Goal: Task Accomplishment & Management: Complete application form

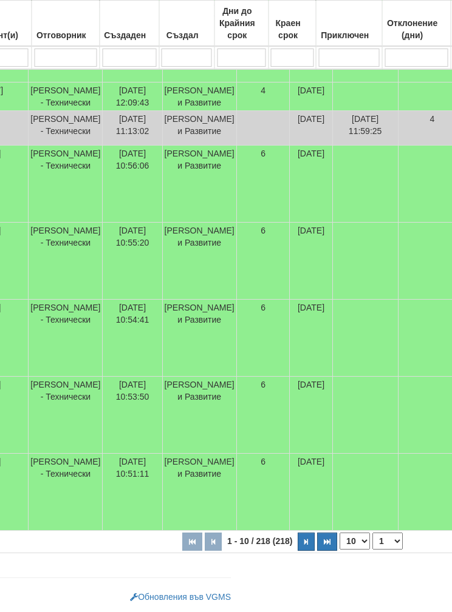
scroll to position [460, 212]
click at [339, 541] on select "10 20 30 40" at bounding box center [354, 541] width 30 height 17
select select "40"
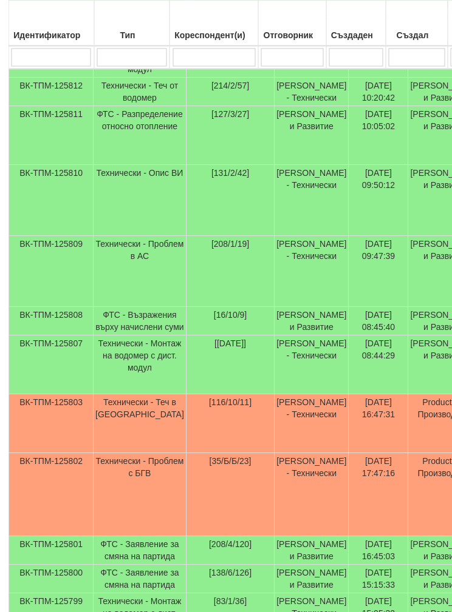
scroll to position [648, 10]
click at [97, 307] on td "Технически - Проблем в АС" at bounding box center [139, 271] width 93 height 71
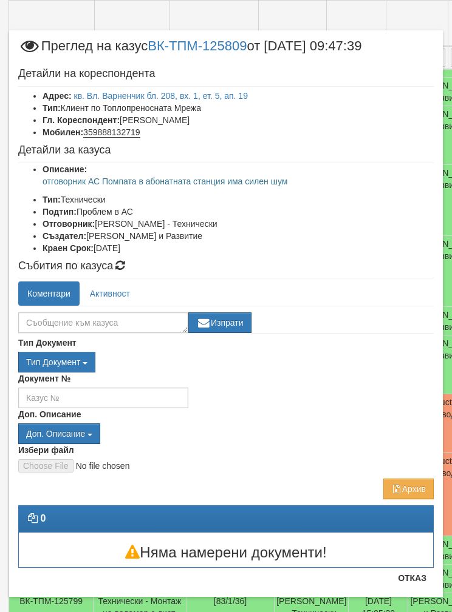
click at [415, 572] on button "Отказ" at bounding box center [411, 578] width 43 height 19
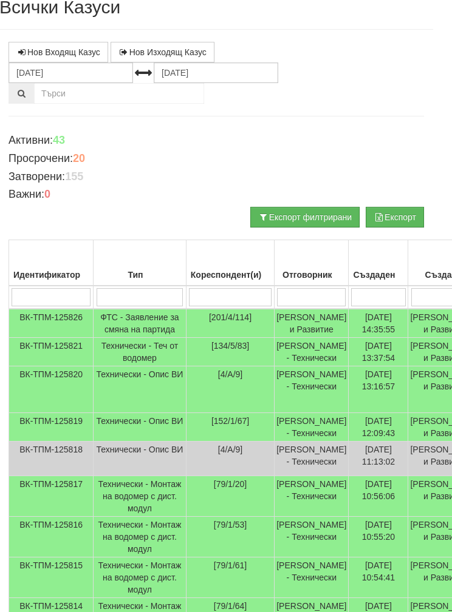
scroll to position [0, 9]
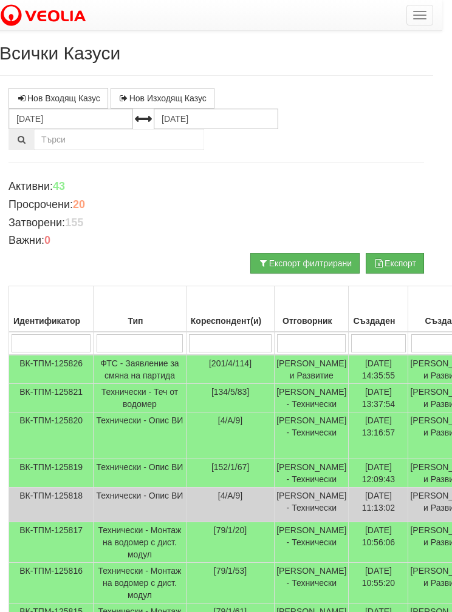
click at [418, 17] on button "button" at bounding box center [420, 15] width 27 height 21
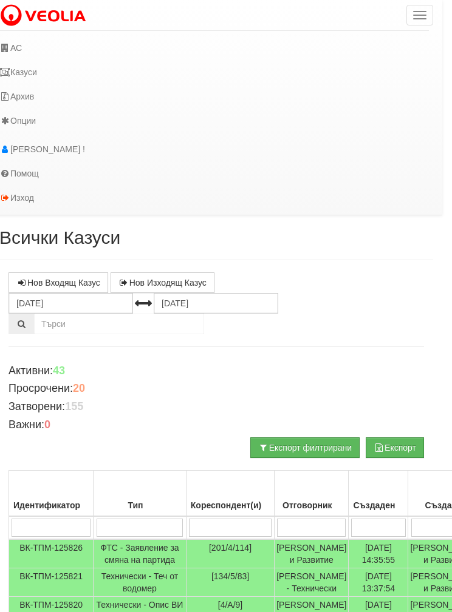
click at [10, 45] on link "АС" at bounding box center [209, 48] width 438 height 24
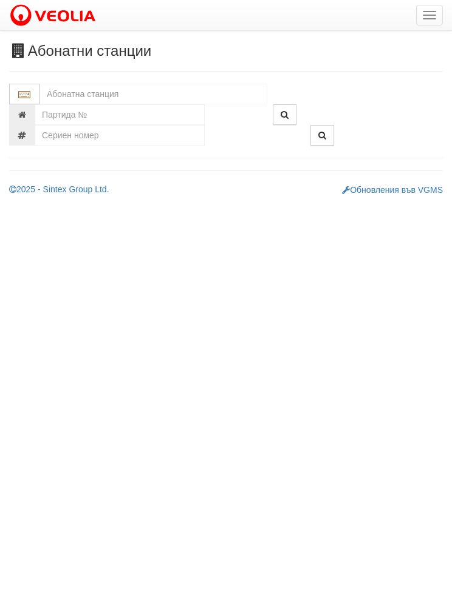
click at [71, 85] on input "text" at bounding box center [153, 94] width 228 height 21
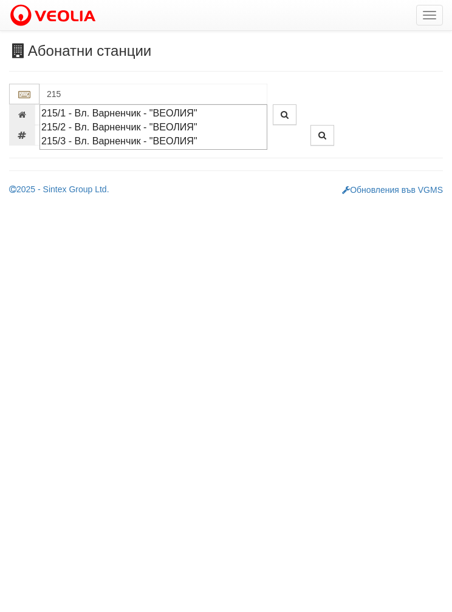
click at [85, 127] on div "215/2 - Вл. Варненчик - "ВЕОЛИЯ"" at bounding box center [153, 127] width 224 height 14
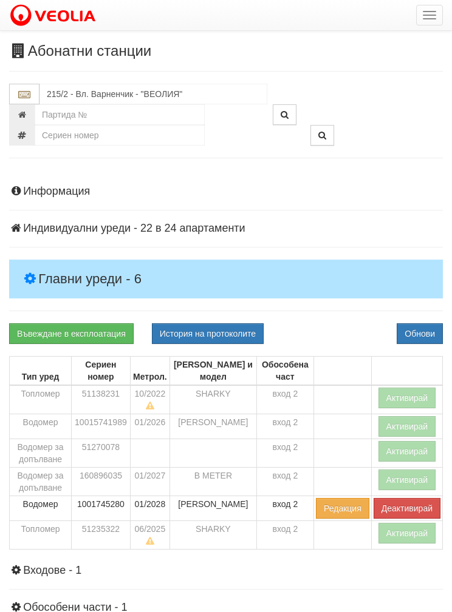
click at [63, 266] on h4 "Главни уреди - 6" at bounding box center [225, 279] width 433 height 39
click at [404, 530] on button "Активирай" at bounding box center [407, 533] width 58 height 21
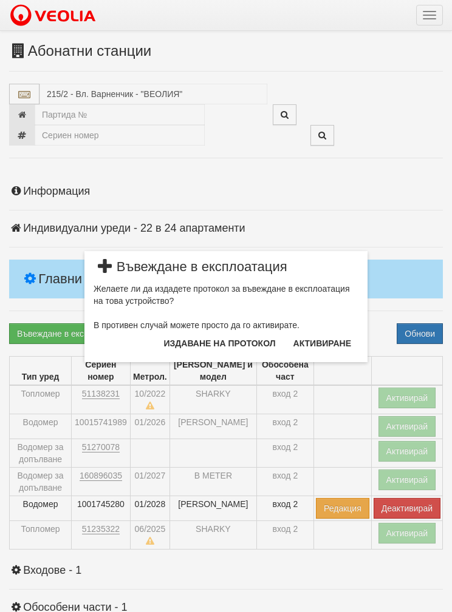
click at [201, 336] on button "Издаване на протокол" at bounding box center [220, 343] width 126 height 19
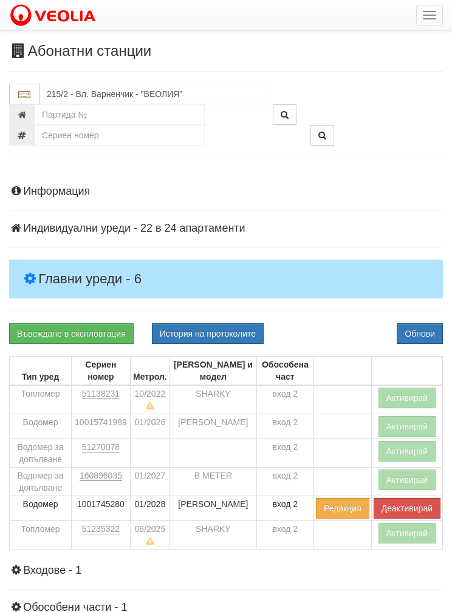
click at [413, 333] on button "Обнови" at bounding box center [419, 333] width 46 height 21
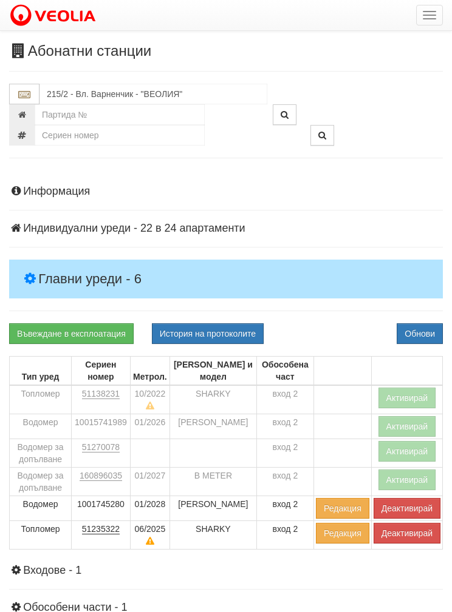
click at [407, 481] on button "Активирай" at bounding box center [407, 480] width 58 height 21
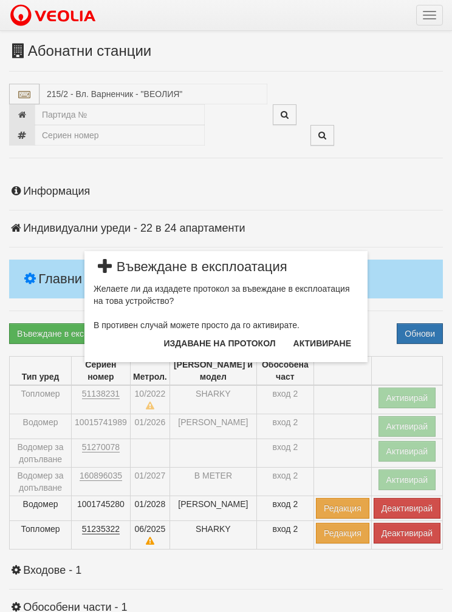
click at [215, 339] on button "Издаване на протокол" at bounding box center [220, 343] width 126 height 19
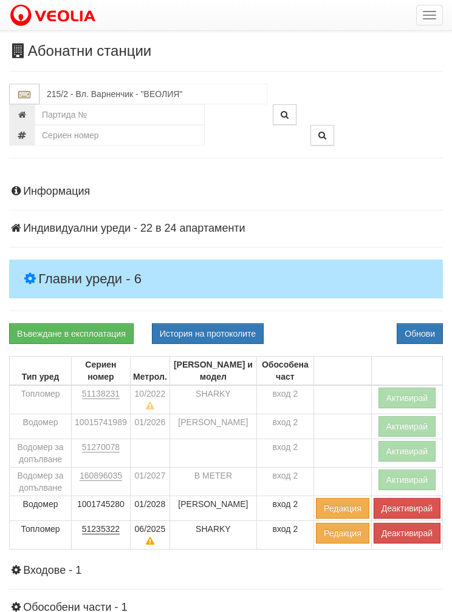
click at [405, 328] on button "Обнови" at bounding box center [419, 333] width 46 height 21
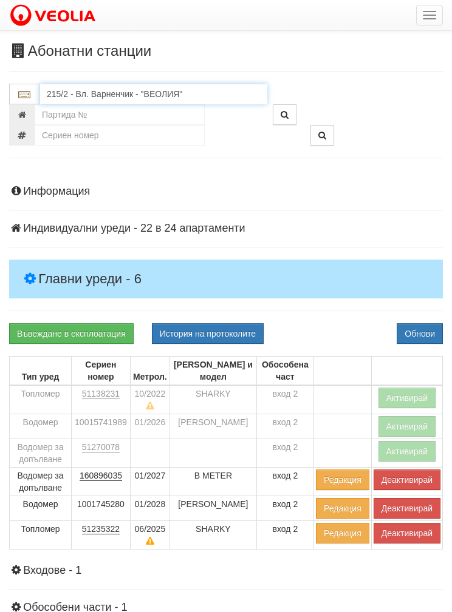
click at [96, 95] on input "215/2 - Вл. Варненчик - "ВЕОЛИЯ"" at bounding box center [153, 94] width 228 height 21
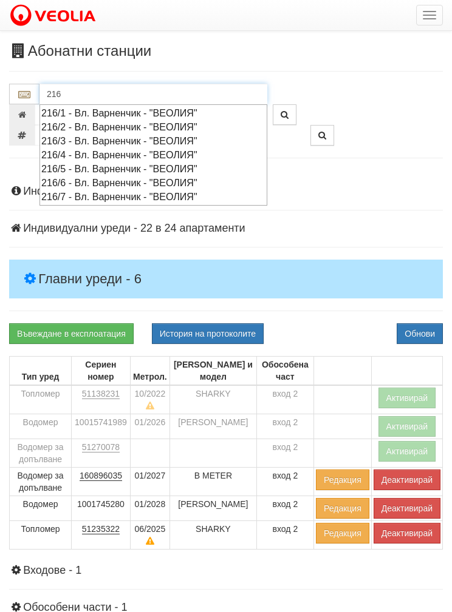
click at [77, 195] on div "216/7 - Вл. Варненчик - "ВЕОЛИЯ"" at bounding box center [153, 197] width 224 height 14
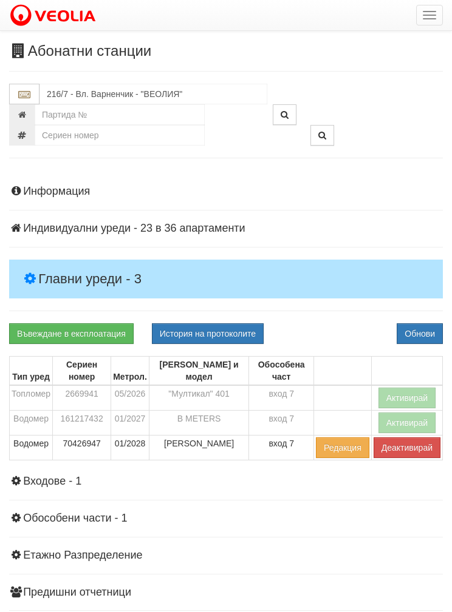
click at [68, 265] on h4 "Главни уреди - 3" at bounding box center [225, 279] width 433 height 39
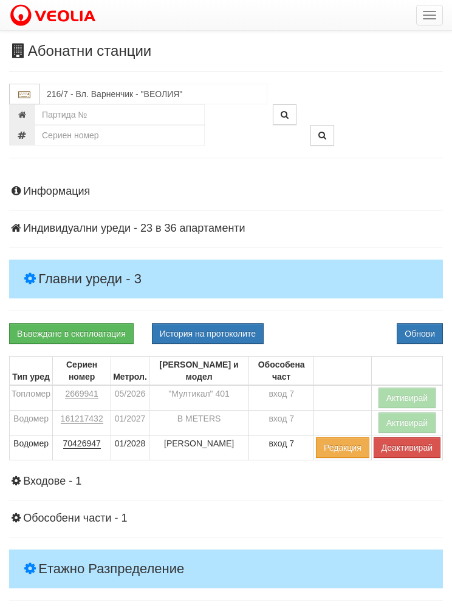
click at [50, 550] on h4 "Етажно Разпределение" at bounding box center [225, 569] width 433 height 39
click at [401, 388] on button "Активирай" at bounding box center [407, 398] width 58 height 21
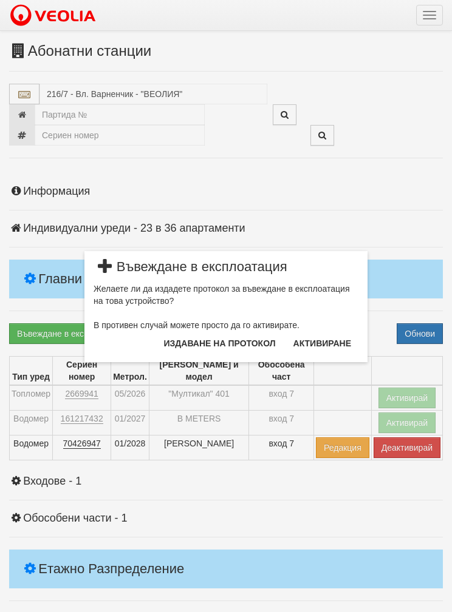
click at [240, 337] on button "Издаване на протокол" at bounding box center [220, 343] width 126 height 19
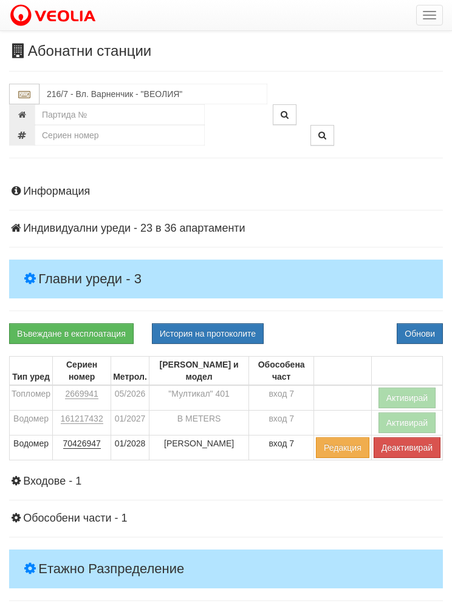
click at [405, 331] on button "Обнови" at bounding box center [419, 333] width 46 height 21
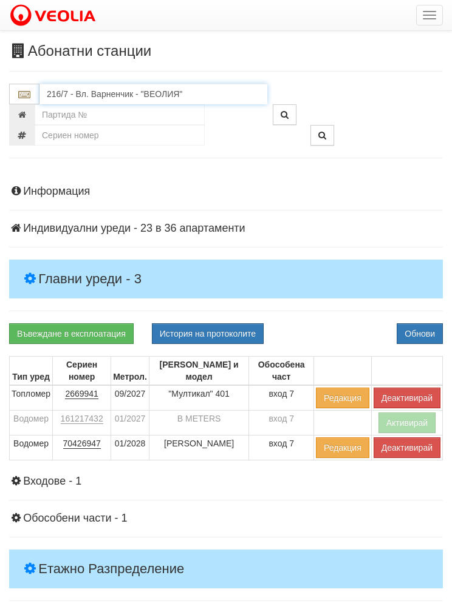
click at [62, 89] on input "216/7 - Вл. Варненчик - "ВЕОЛИЯ"" at bounding box center [153, 94] width 228 height 21
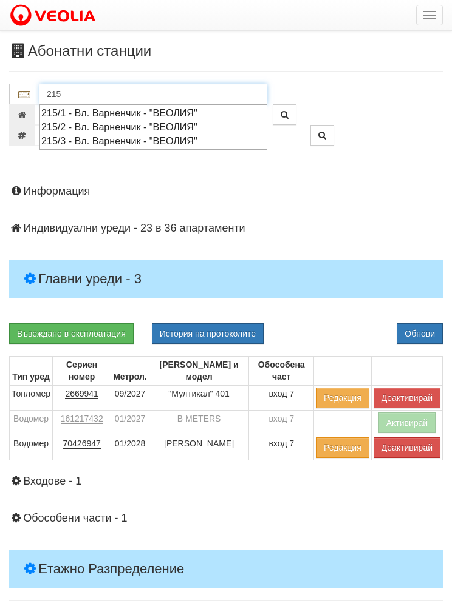
click at [55, 116] on div "215/1 - Вл. Варненчик - "ВЕОЛИЯ"" at bounding box center [153, 113] width 224 height 14
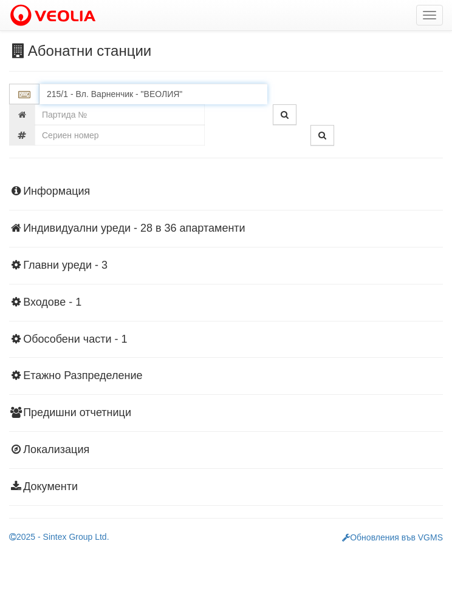
click at [64, 94] on input "215/1 - Вл. Варненчик - "ВЕОЛИЯ"" at bounding box center [153, 94] width 228 height 21
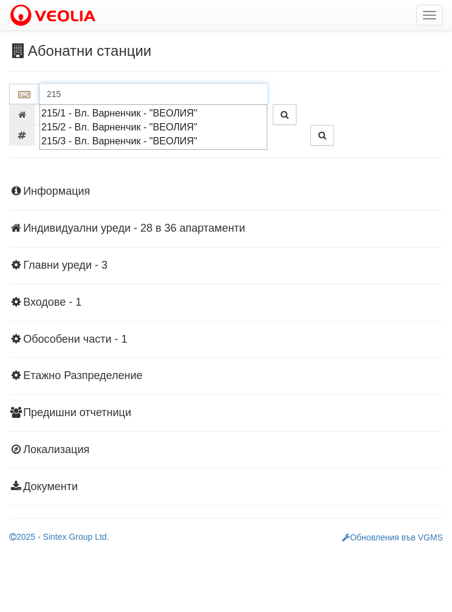
click at [61, 122] on div "215/2 - Вл. Варненчик - "ВЕОЛИЯ"" at bounding box center [153, 127] width 224 height 14
type input "215/2 - Вл. Варненчик - "ВЕОЛИЯ""
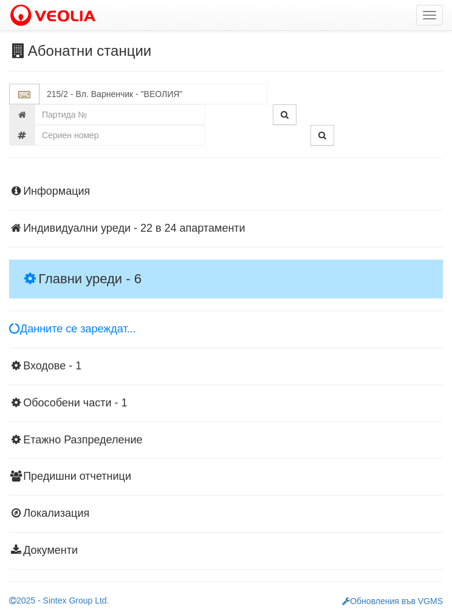
click at [55, 260] on h4 "Главни уреди - 6" at bounding box center [225, 279] width 433 height 39
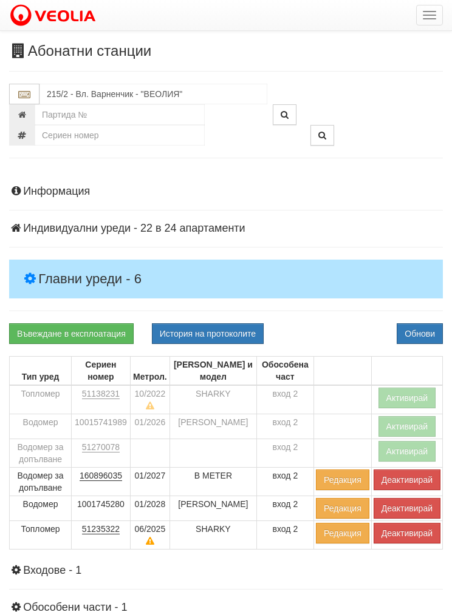
click at [346, 479] on button "Редакция" at bounding box center [342, 480] width 53 height 21
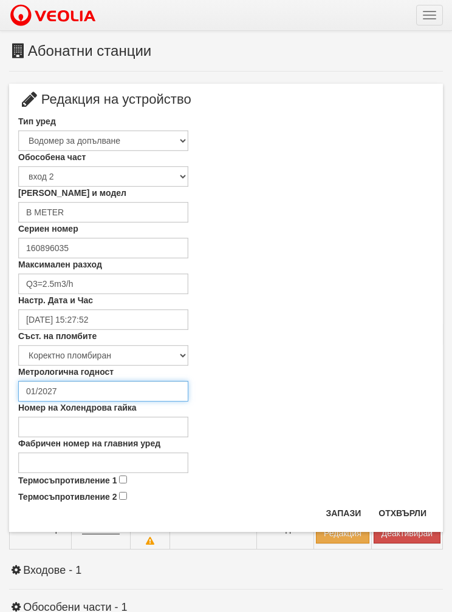
click at [64, 387] on input "01/2027" at bounding box center [103, 391] width 170 height 21
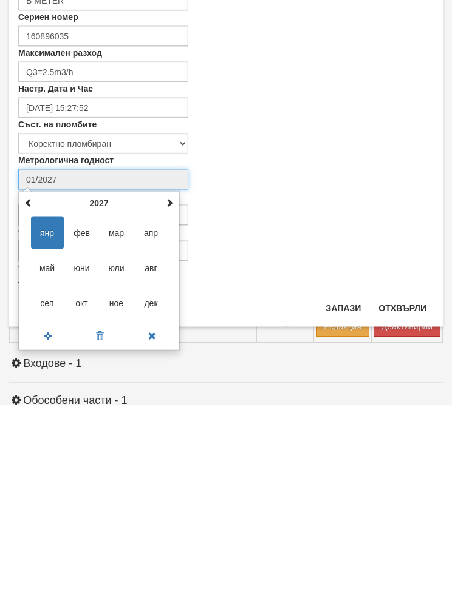
click at [172, 405] on span at bounding box center [169, 409] width 8 height 8
click at [168, 405] on span at bounding box center [169, 409] width 8 height 8
click at [166, 405] on span at bounding box center [169, 409] width 8 height 8
click at [167, 405] on span at bounding box center [169, 409] width 8 height 8
click at [35, 401] on th at bounding box center [28, 410] width 15 height 18
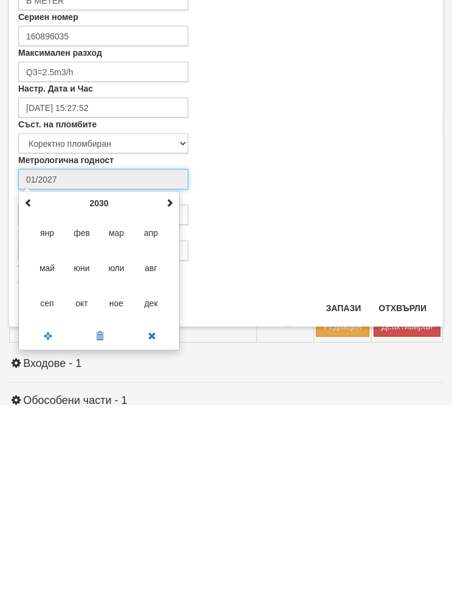
click at [42, 493] on span "сеп" at bounding box center [47, 509] width 33 height 33
type input "09/2030"
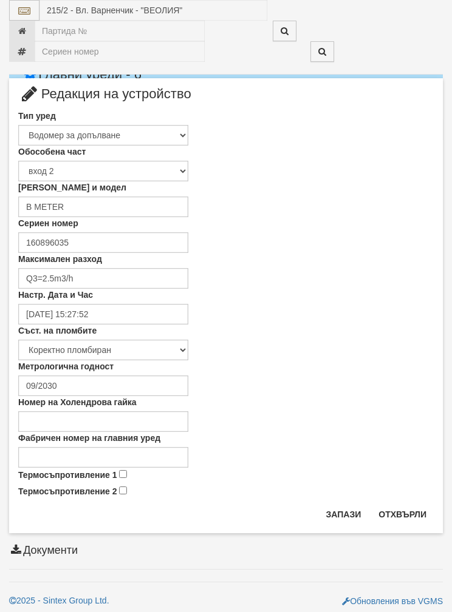
scroll to position [156, 0]
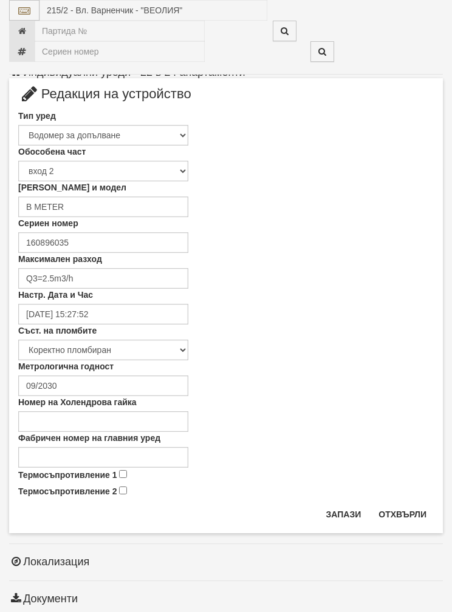
click at [340, 521] on button "Запази" at bounding box center [344, 514] width 50 height 19
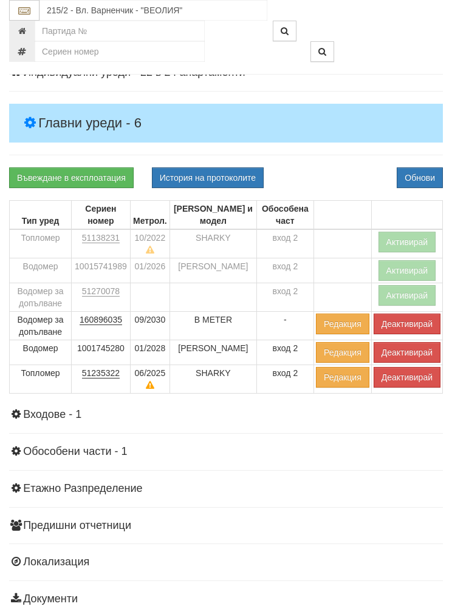
click at [339, 381] on button "Редакция" at bounding box center [342, 377] width 53 height 21
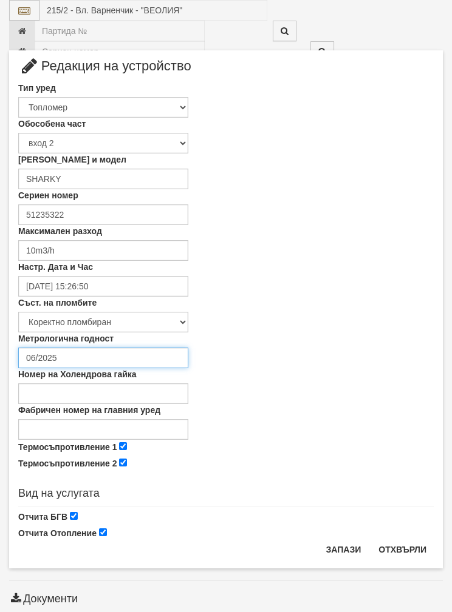
click at [74, 357] on input "06/2025" at bounding box center [103, 358] width 170 height 21
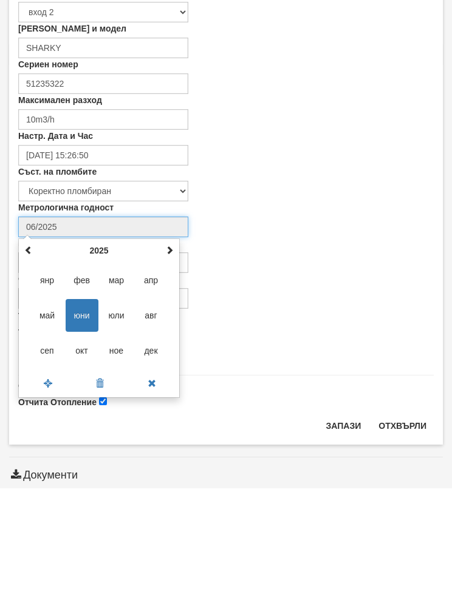
click at [171, 370] on span at bounding box center [169, 374] width 8 height 8
click at [161, 365] on th "2026" at bounding box center [99, 374] width 126 height 18
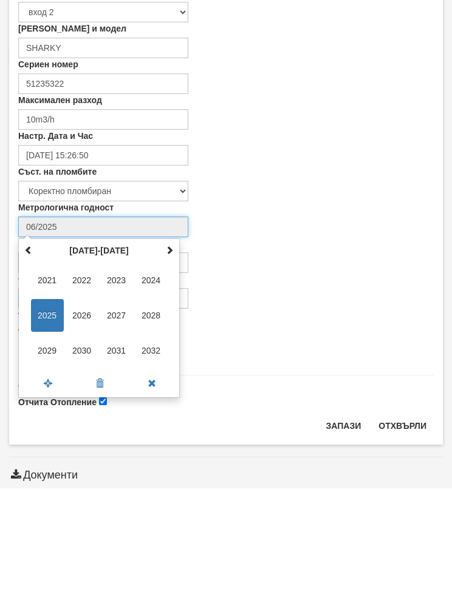
click at [115, 423] on span "2027" at bounding box center [116, 439] width 33 height 33
click at [42, 458] on span "сеп" at bounding box center [47, 474] width 33 height 33
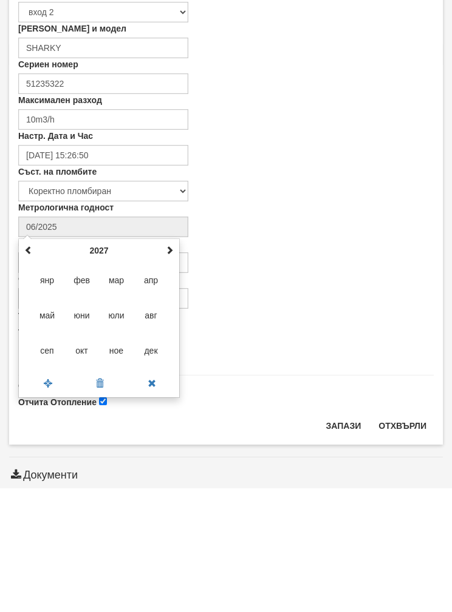
type input "09/2027"
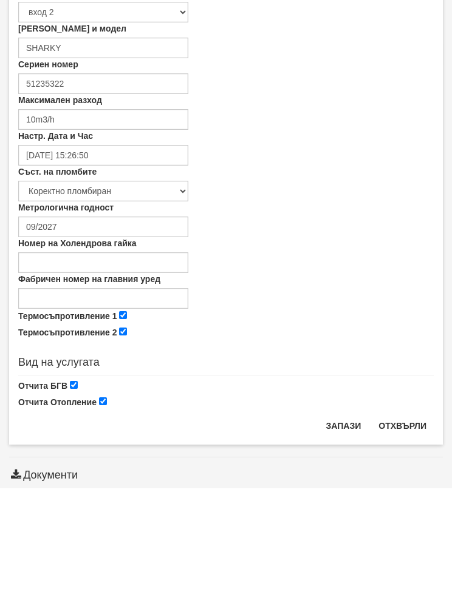
scroll to position [205, 0]
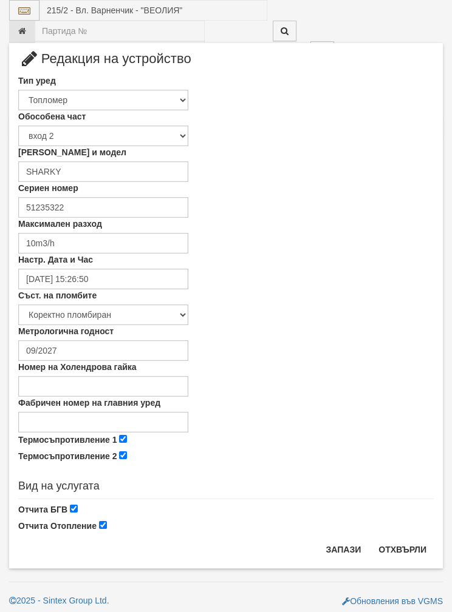
click at [336, 552] on button "Запази" at bounding box center [344, 549] width 50 height 19
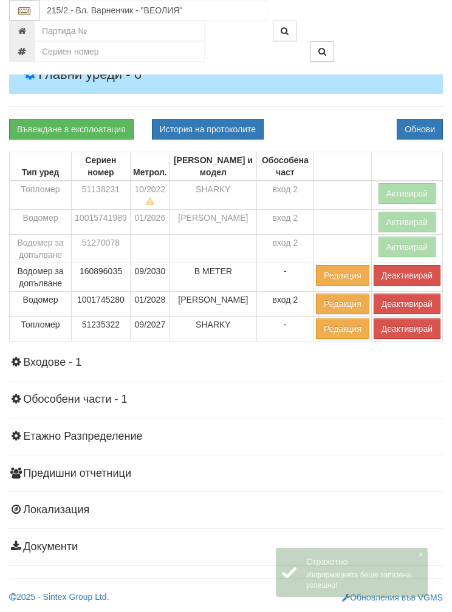
scroll to position [201, 0]
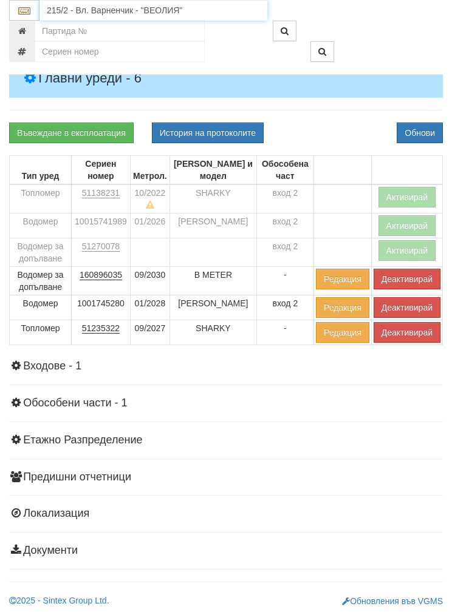
click at [65, 7] on input "215/2 - Вл. Варненчик - "ВЕОЛИЯ"" at bounding box center [153, 10] width 228 height 21
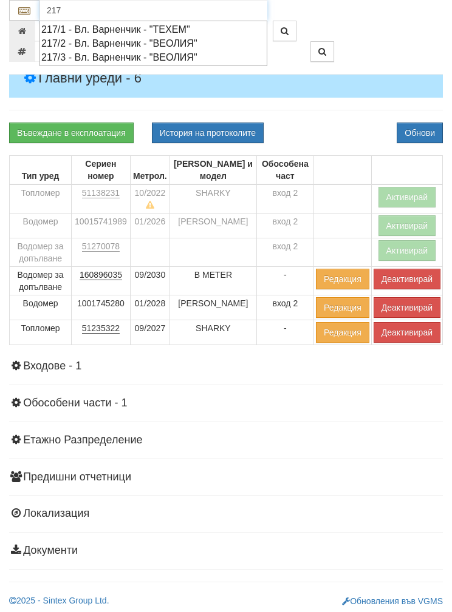
click at [58, 30] on div "217/1 - Вл. Варненчик - "ТЕХЕМ"" at bounding box center [153, 29] width 224 height 14
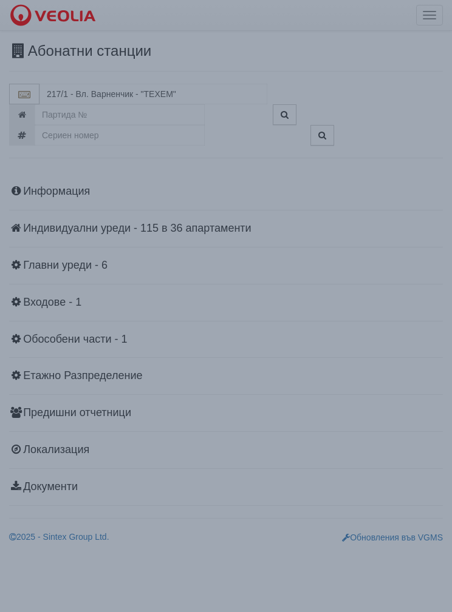
scroll to position [0, 0]
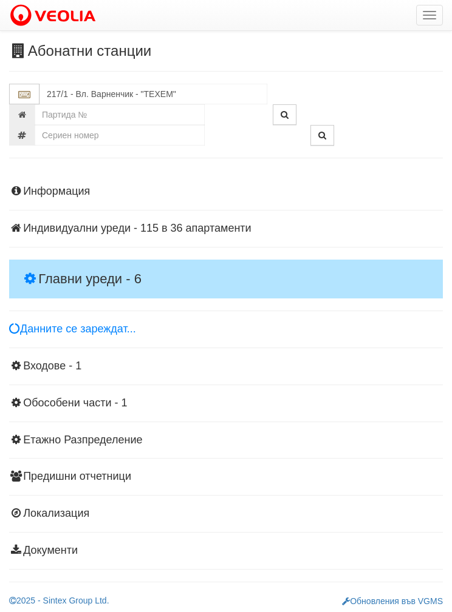
click at [46, 267] on h4 "Главни уреди - 6" at bounding box center [225, 279] width 433 height 39
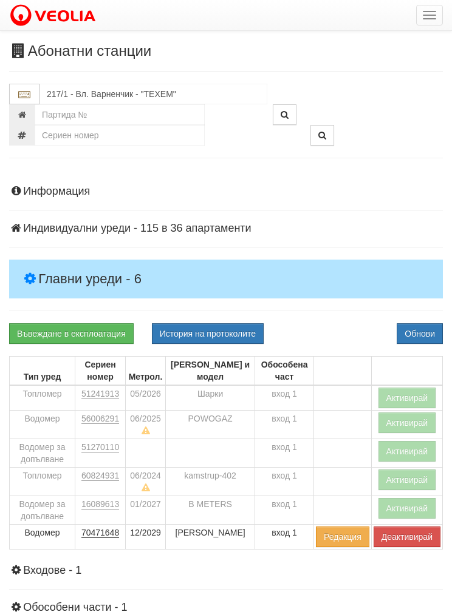
click at [407, 396] on button "Активирай" at bounding box center [407, 398] width 58 height 21
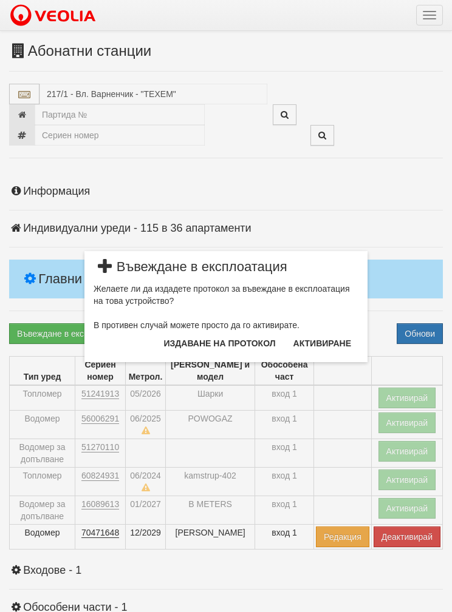
click at [202, 348] on button "Издаване на протокол" at bounding box center [220, 343] width 126 height 19
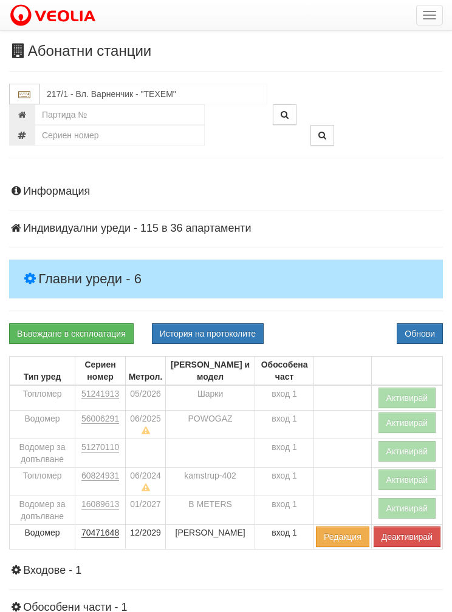
click at [420, 329] on button "Обнови" at bounding box center [419, 333] width 46 height 21
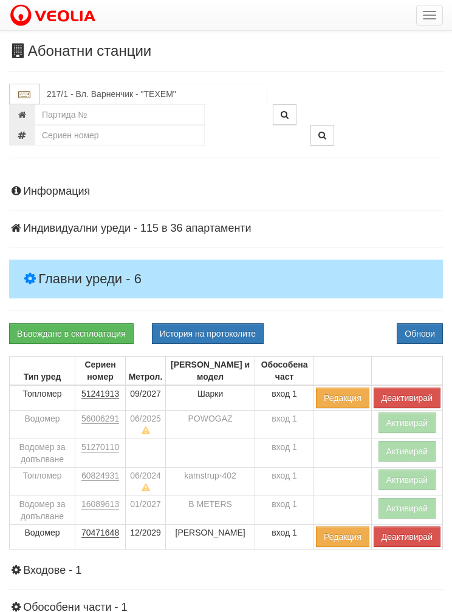
click at [411, 502] on button "Активирай" at bounding box center [407, 508] width 58 height 21
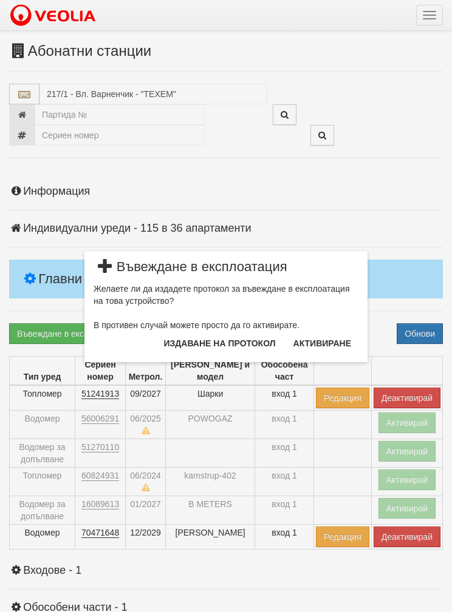
click at [192, 347] on button "Издаване на протокол" at bounding box center [220, 343] width 126 height 19
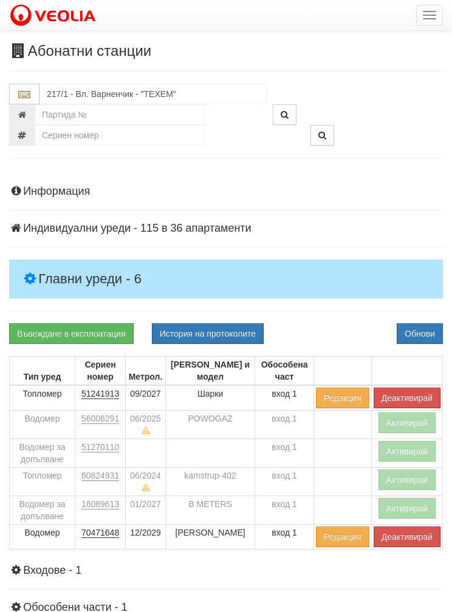
click at [413, 335] on button "Обнови" at bounding box center [419, 333] width 46 height 21
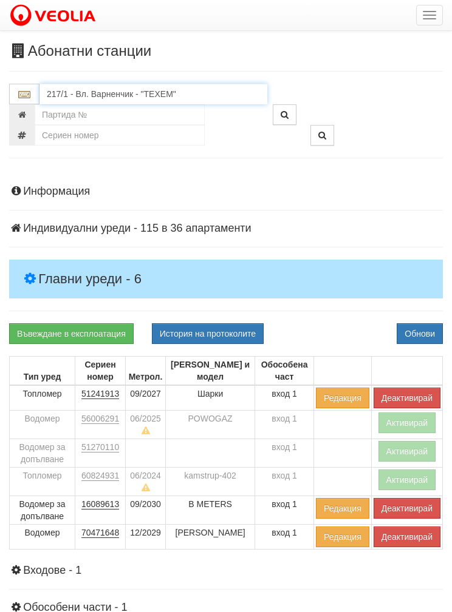
click at [64, 89] on input "217/1 - Вл. Варненчик - "ТЕХЕМ"" at bounding box center [153, 94] width 228 height 21
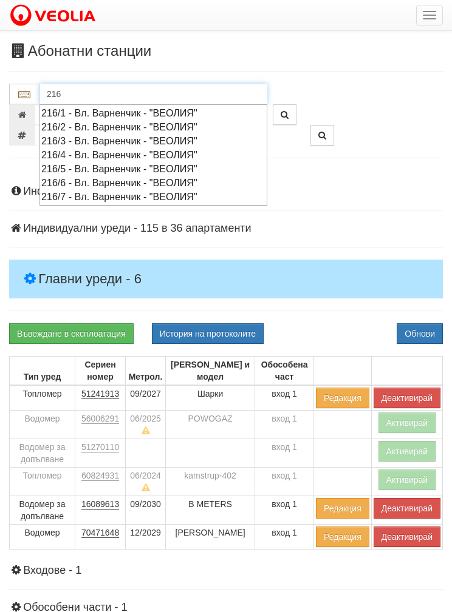
click at [55, 113] on div "216/1 - Вл. Варненчик - "ВЕОЛИЯ"" at bounding box center [153, 113] width 224 height 14
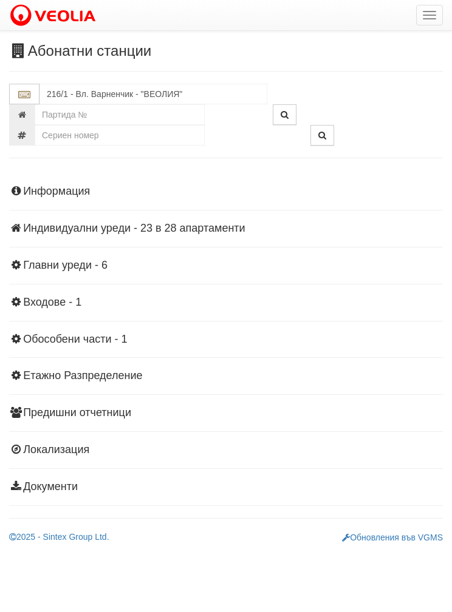
click at [64, 272] on div "Информация Параметри Брой Апартаменти: 28 Ползватели 08/2025 39 % 0 % 71" at bounding box center [225, 338] width 433 height 335
click at [64, 269] on h4 "Главни уреди - 6" at bounding box center [225, 266] width 433 height 12
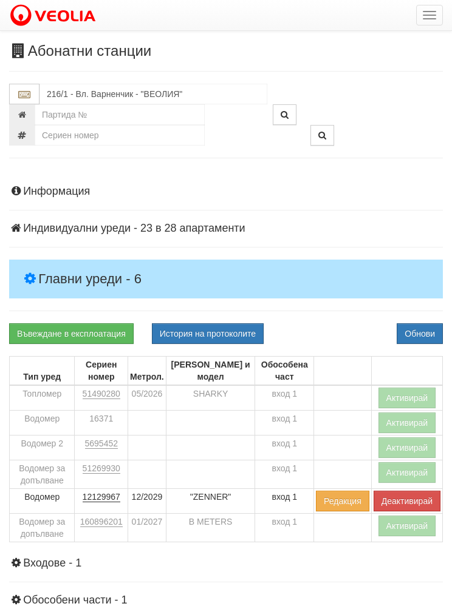
click at [403, 399] on button "Активирай" at bounding box center [407, 398] width 58 height 21
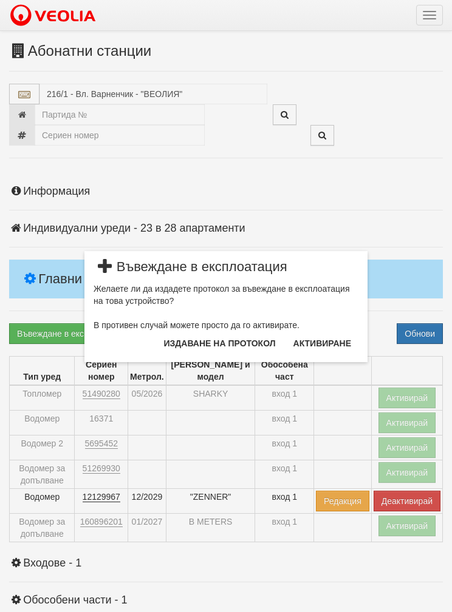
click at [188, 347] on button "Издаване на протокол" at bounding box center [220, 343] width 126 height 19
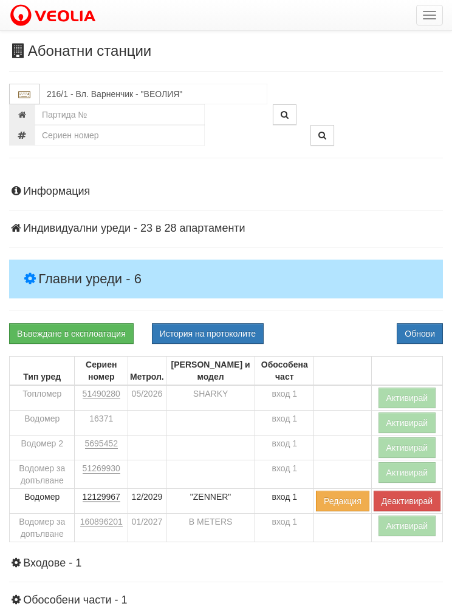
click at [407, 333] on button "Обнови" at bounding box center [419, 333] width 46 height 21
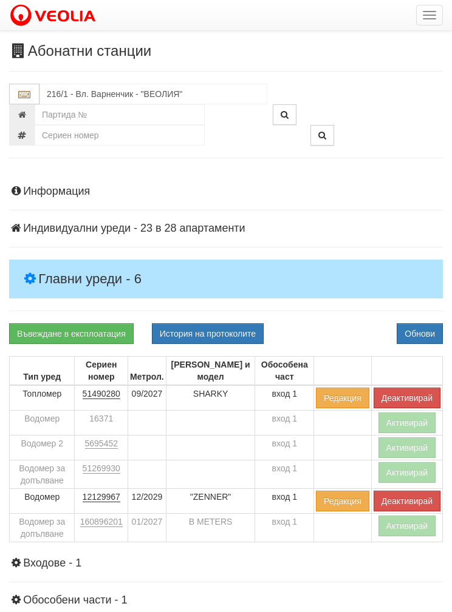
click at [389, 529] on button "Активирай" at bounding box center [407, 526] width 58 height 21
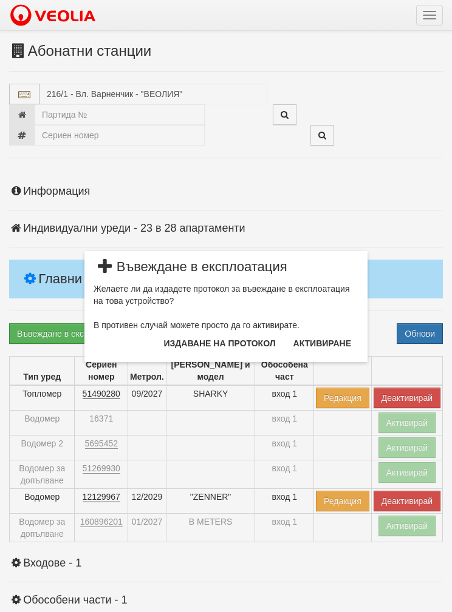
click at [191, 341] on button "Издаване на протокол" at bounding box center [220, 343] width 126 height 19
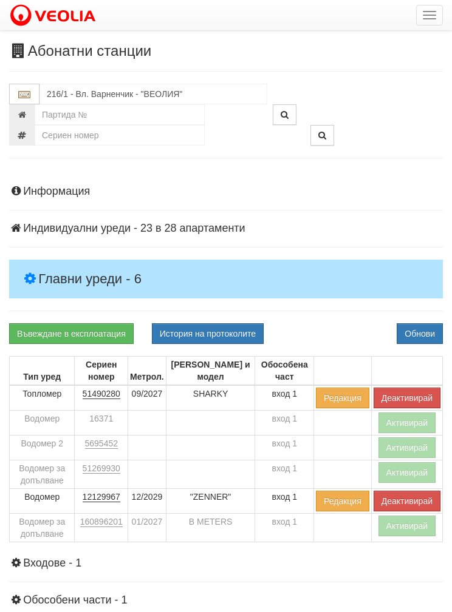
click at [407, 329] on button "Обнови" at bounding box center [419, 333] width 46 height 21
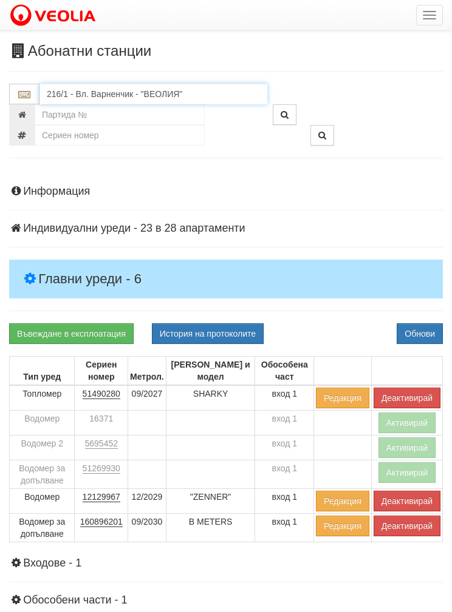
click at [97, 95] on input "216/1 - Вл. Варненчик - "ВЕОЛИЯ"" at bounding box center [153, 94] width 228 height 21
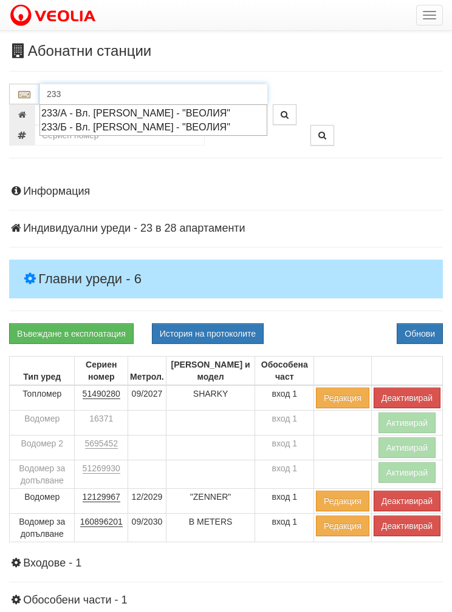
click at [67, 117] on div "233/А - Вл. Варненчик - "ВЕОЛИЯ"" at bounding box center [153, 113] width 224 height 14
type input "233/А - Вл. Варненчик - "ВЕОЛИЯ""
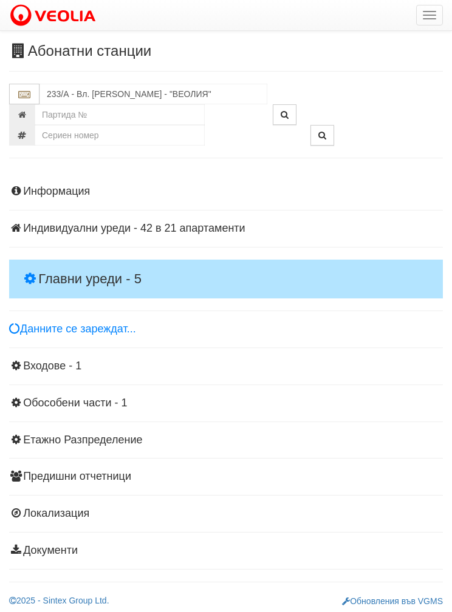
click at [49, 265] on h4 "Главни уреди - 5" at bounding box center [225, 279] width 433 height 39
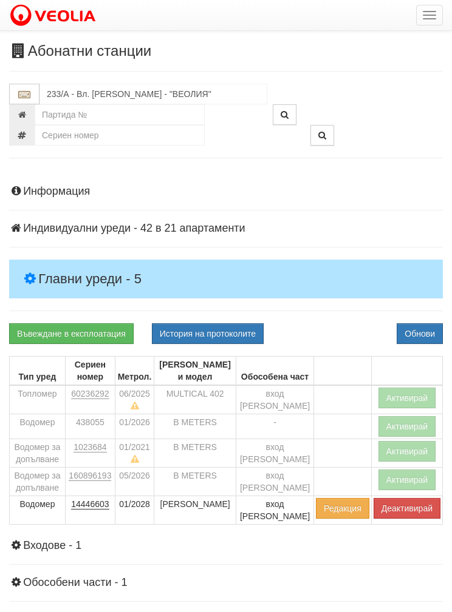
click at [390, 404] on button "Активирай" at bounding box center [407, 398] width 58 height 21
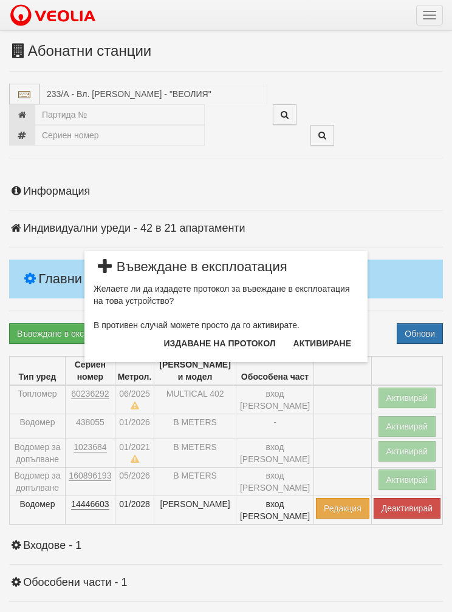
click at [194, 343] on button "Издаване на протокол" at bounding box center [220, 343] width 126 height 19
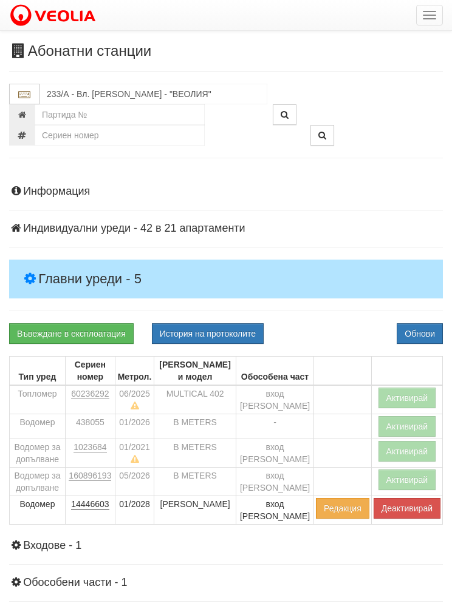
click at [418, 333] on button "Обнови" at bounding box center [419, 333] width 46 height 21
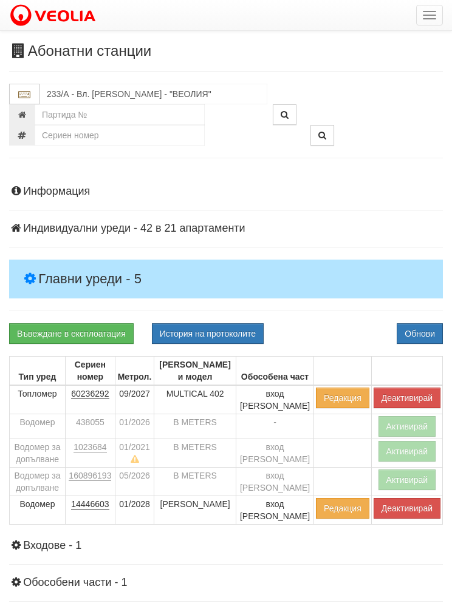
click at [408, 478] on button "Активирай" at bounding box center [407, 480] width 58 height 21
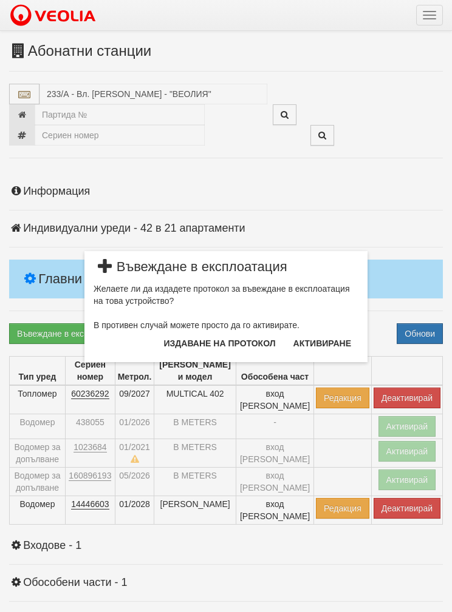
click at [231, 345] on button "Издаване на протокол" at bounding box center [220, 343] width 126 height 19
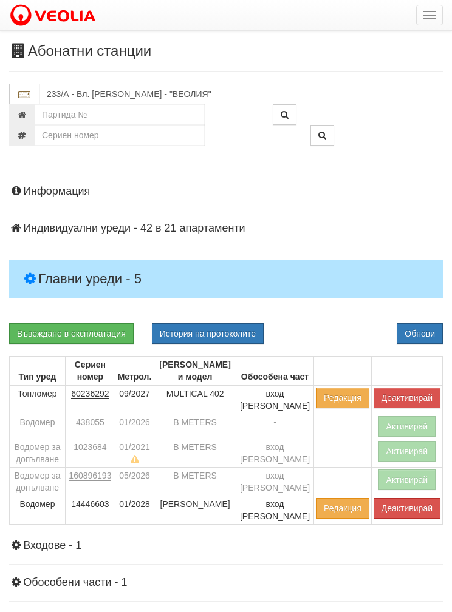
click at [411, 333] on button "Обнови" at bounding box center [419, 333] width 46 height 21
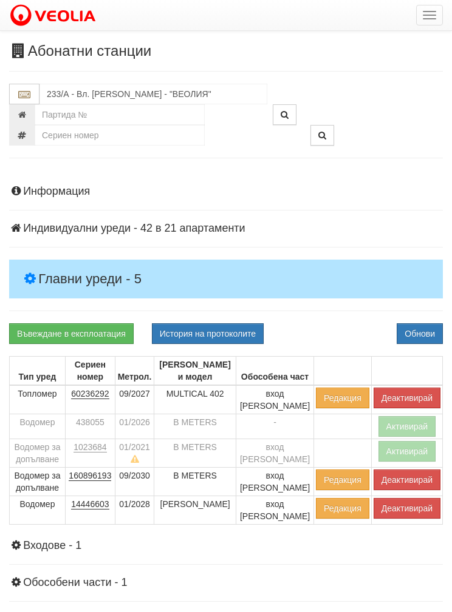
click at [428, 21] on button "button" at bounding box center [429, 15] width 27 height 21
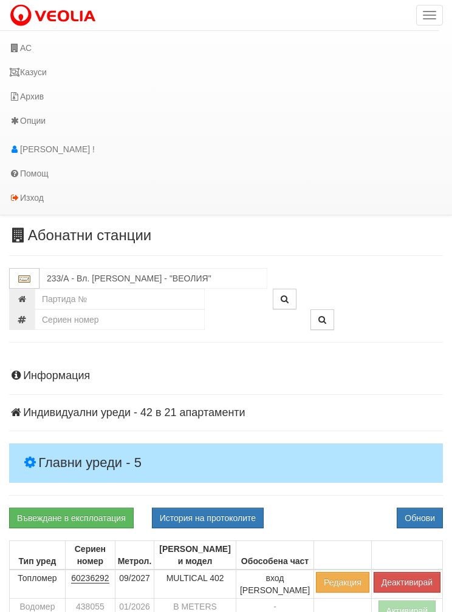
click at [30, 72] on link "Казуси" at bounding box center [219, 72] width 438 height 24
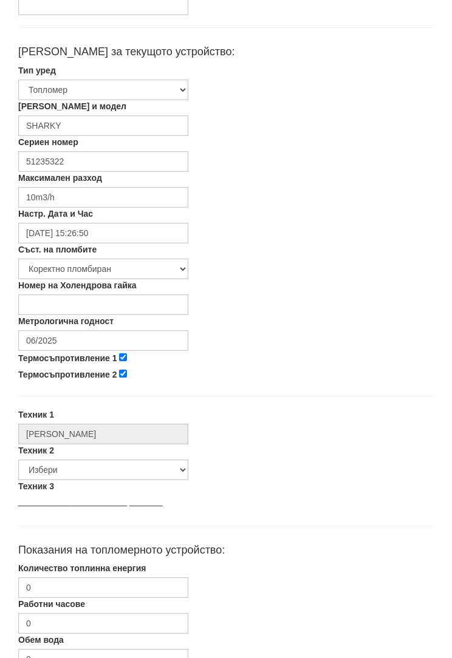
scroll to position [221, 0]
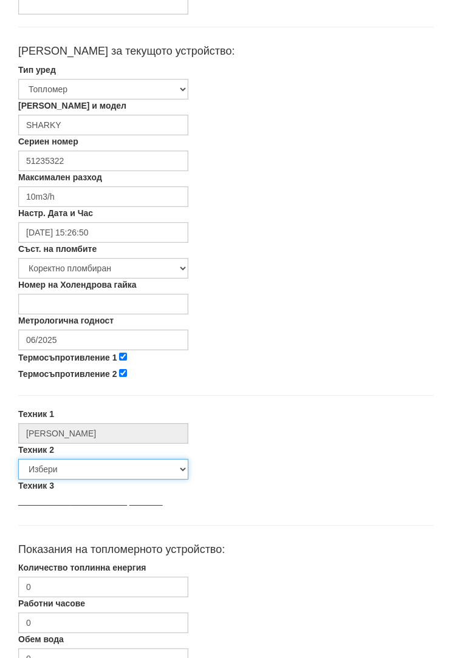
click at [103, 469] on select "Избери [PERSON_NAME] [PERSON_NAME] [PERSON_NAME] [PERSON_NAME] [PERSON_NAME] [P…" at bounding box center [103, 469] width 170 height 21
select select "5d4615a0-9cef-4004-86a5-26aa391ad5dd"
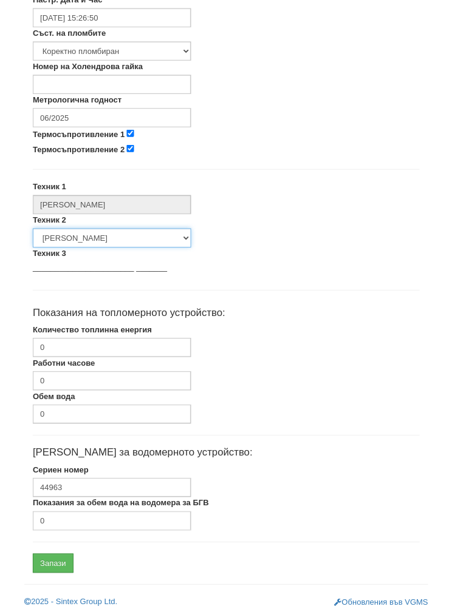
scroll to position [436, 0]
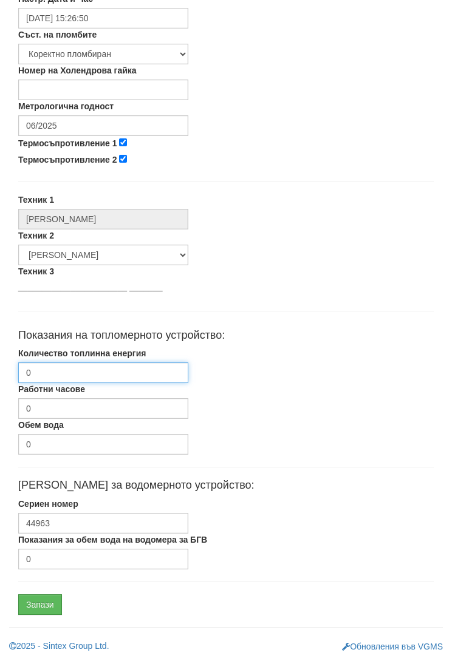
click at [84, 367] on input "0" at bounding box center [103, 372] width 170 height 21
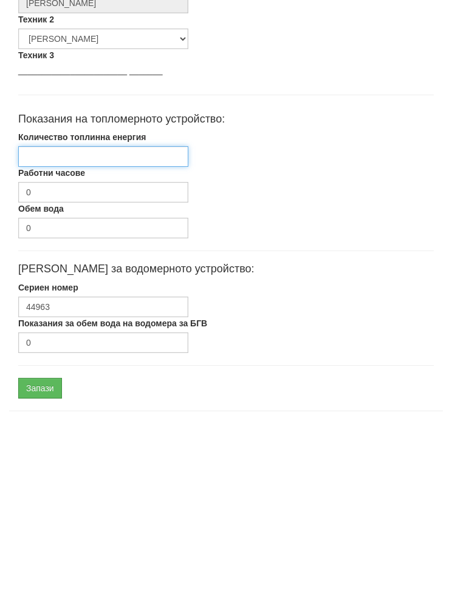
scroll to position [484, 0]
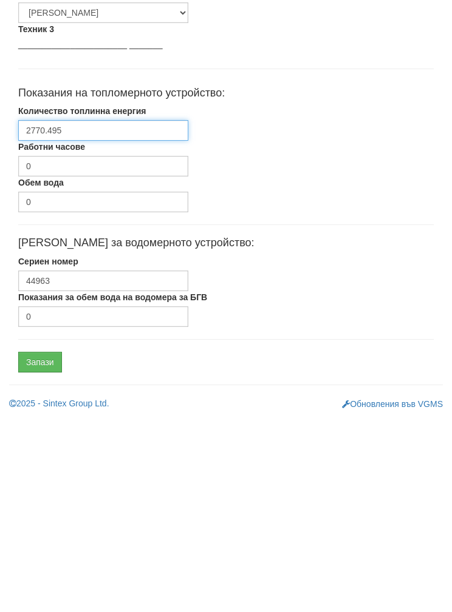
type input "2770.495"
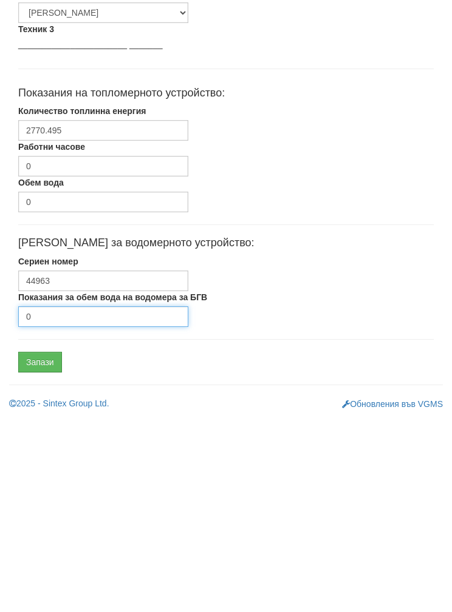
click at [62, 500] on input "0" at bounding box center [103, 510] width 170 height 21
type input "1219"
click at [39, 546] on input "Запази" at bounding box center [40, 556] width 44 height 21
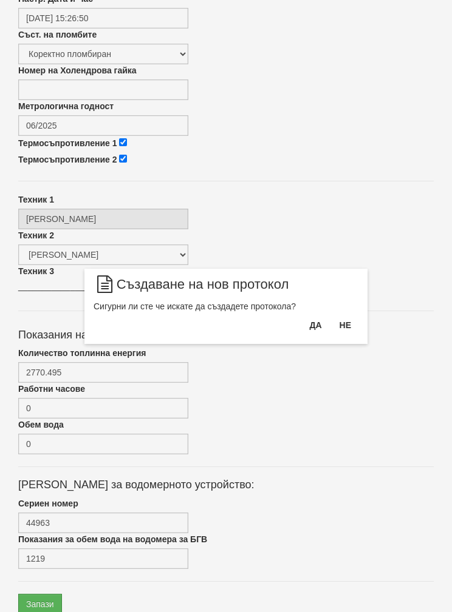
click at [311, 331] on button "Да" at bounding box center [315, 325] width 27 height 19
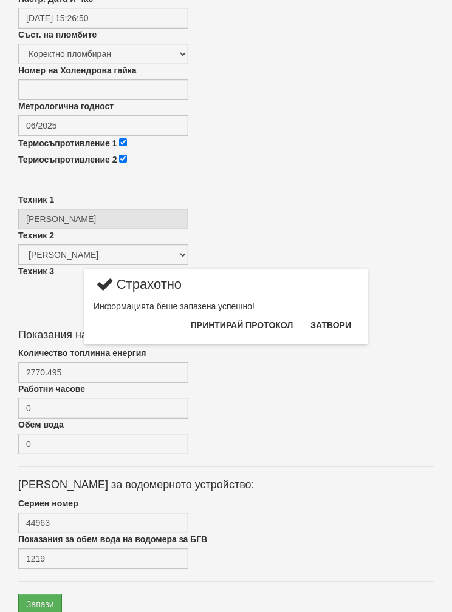
click at [336, 328] on button "Затвори" at bounding box center [330, 325] width 55 height 19
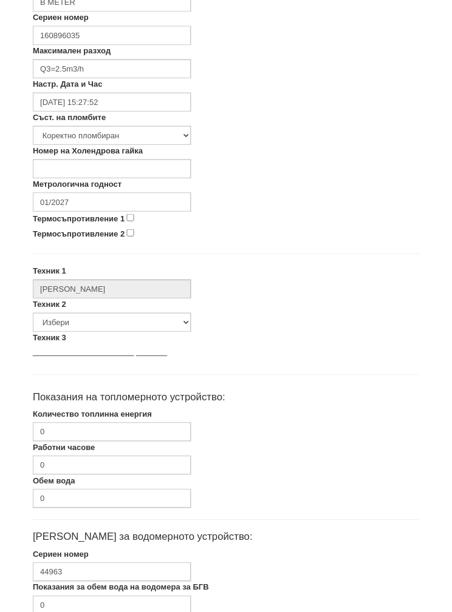
scroll to position [345, 0]
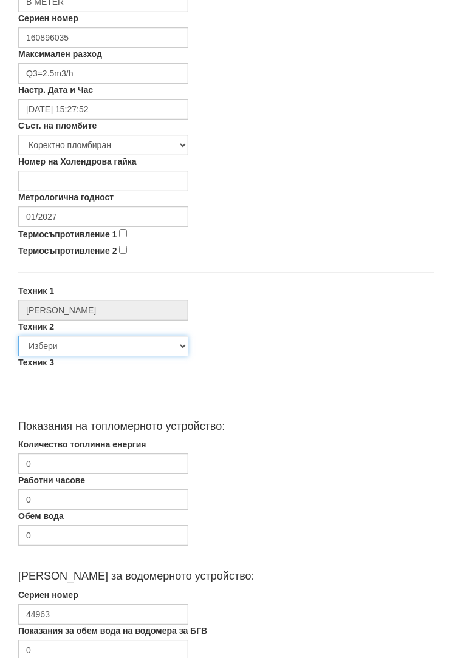
click at [64, 347] on select "Избери Недко Тодоров Дончо Дончев Георги Колчаков Илиян Любчев Христо Пенев Све…" at bounding box center [103, 346] width 170 height 21
select select "5d4615a0-9cef-4004-86a5-26aa391ad5dd"
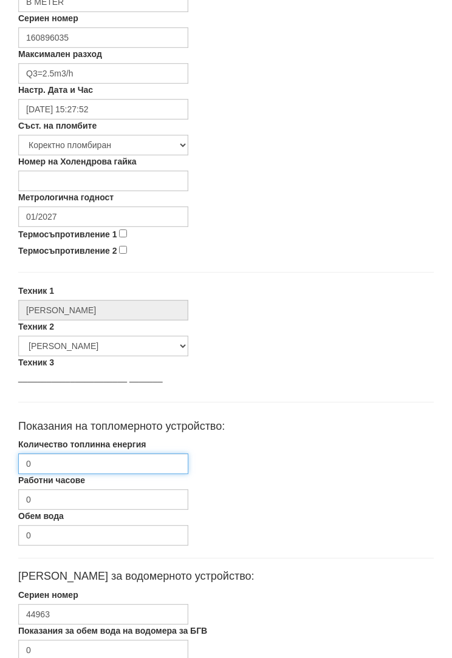
click at [66, 466] on input "0" at bounding box center [103, 463] width 170 height 21
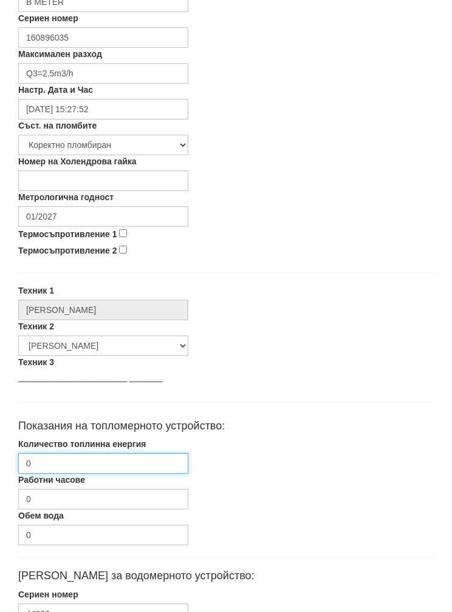
scroll to position [405, 0]
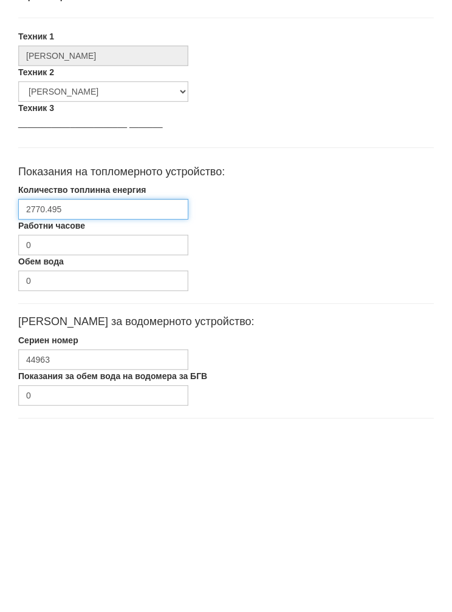
type input "2770.495"
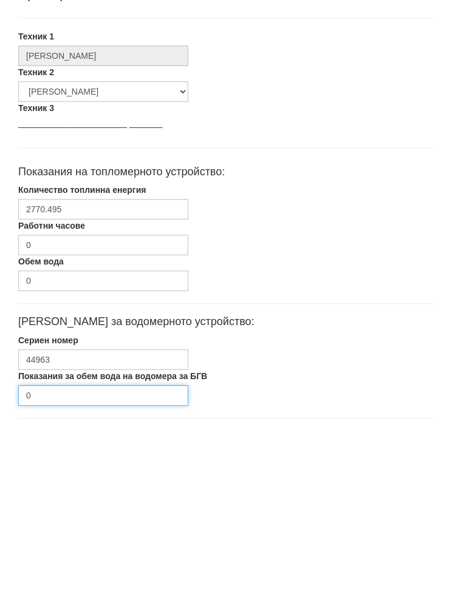
click at [95, 579] on input "0" at bounding box center [103, 589] width 170 height 21
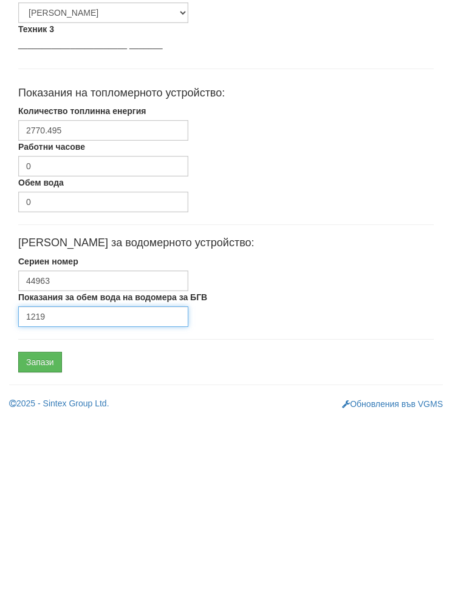
type input "1219"
click at [42, 546] on input "Запази" at bounding box center [40, 556] width 44 height 21
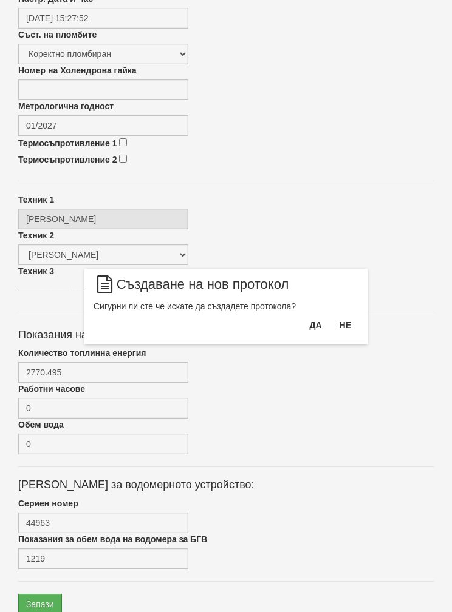
click at [308, 331] on button "Да" at bounding box center [315, 325] width 27 height 19
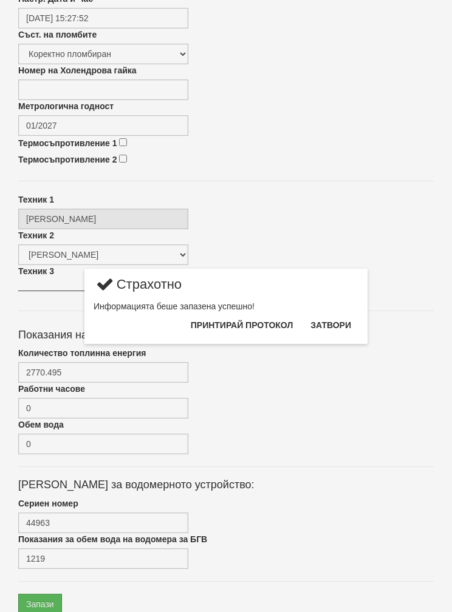
click at [336, 323] on button "Затвори" at bounding box center [330, 325] width 55 height 19
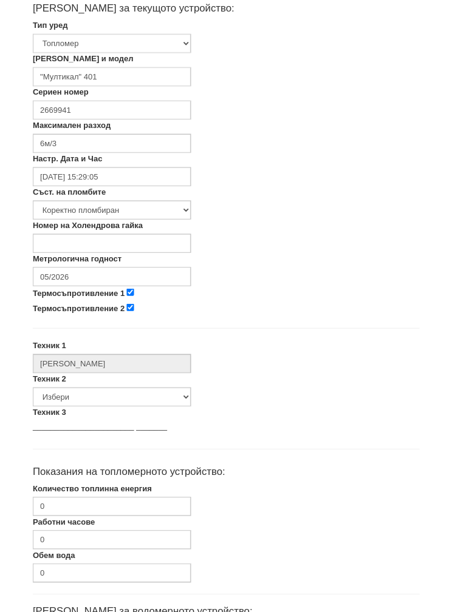
scroll to position [277, 0]
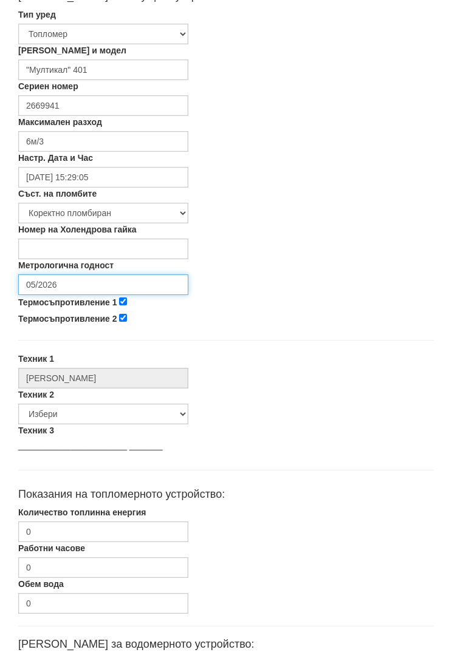
click at [75, 278] on input "05/2026" at bounding box center [103, 284] width 170 height 21
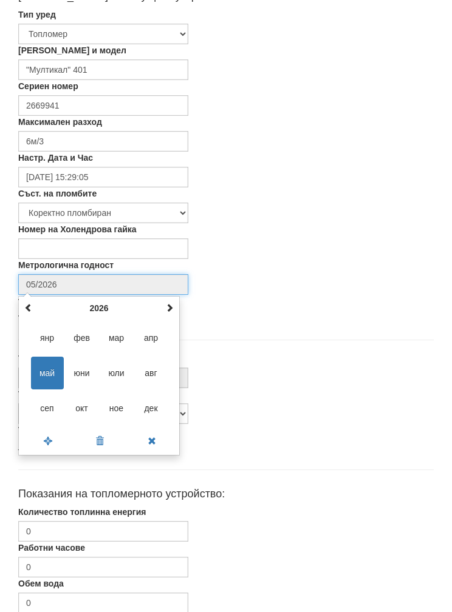
click at [41, 405] on span "сеп" at bounding box center [47, 408] width 33 height 33
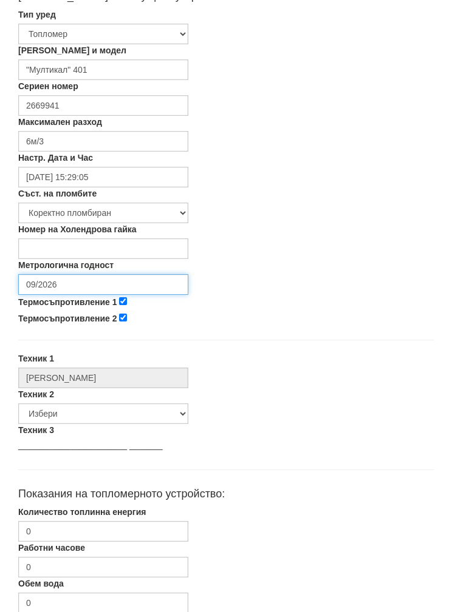
click at [91, 279] on input "09/2026" at bounding box center [103, 284] width 170 height 21
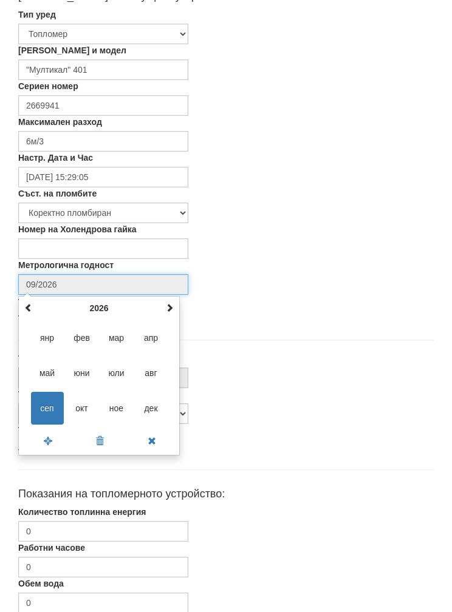
click at [166, 310] on span at bounding box center [169, 307] width 8 height 8
click at [45, 407] on span "сеп" at bounding box center [47, 408] width 33 height 33
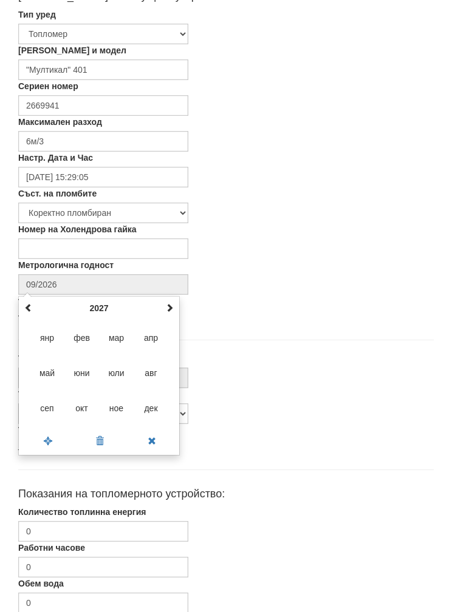
type input "09/2027"
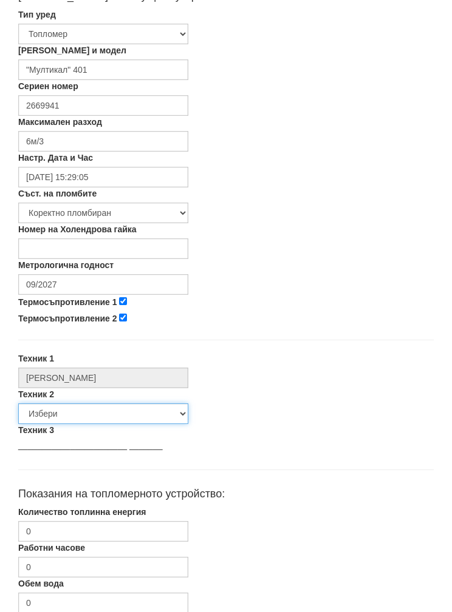
click at [81, 411] on select "Избери [PERSON_NAME] [PERSON_NAME] [PERSON_NAME] [PERSON_NAME] [PERSON_NAME] [P…" at bounding box center [103, 414] width 170 height 21
select select "5d4615a0-9cef-4004-86a5-26aa391ad5dd"
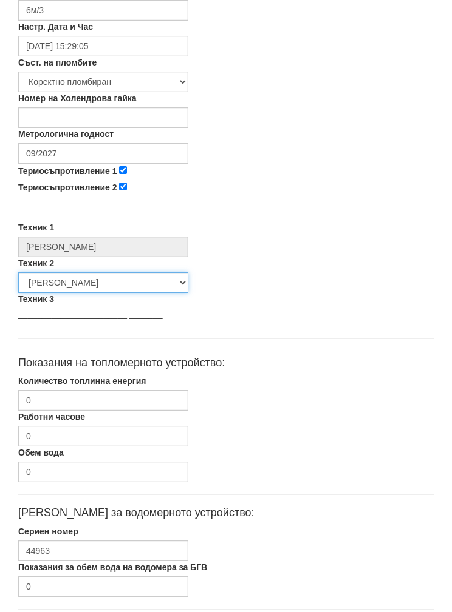
scroll to position [436, 0]
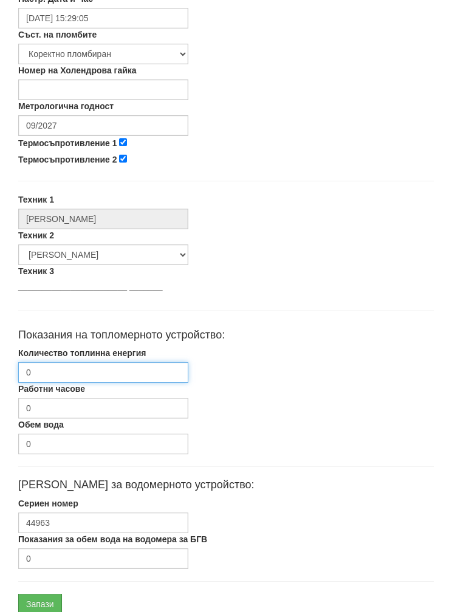
click at [67, 374] on input "0" at bounding box center [103, 372] width 170 height 21
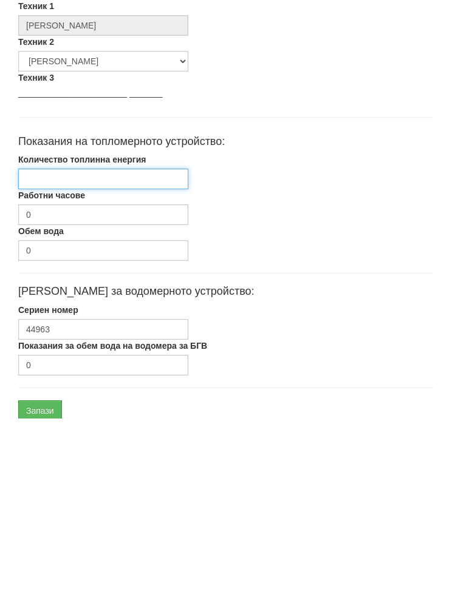
scroll to position [484, 0]
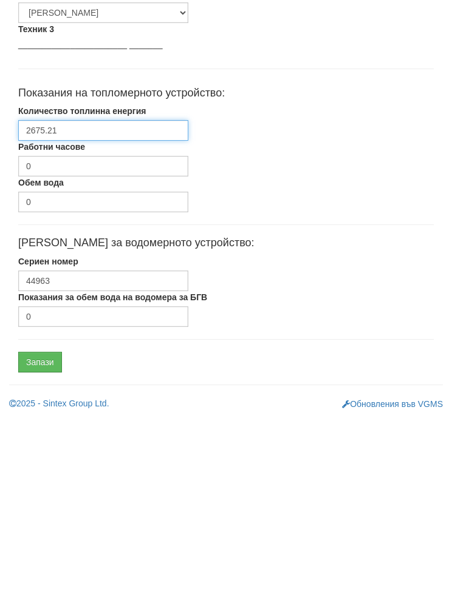
type input "2675.21"
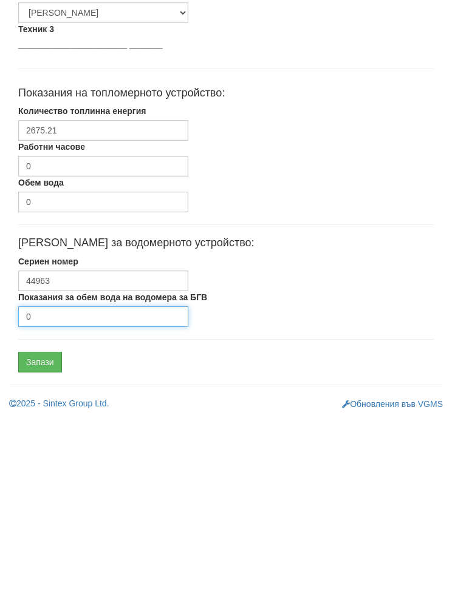
click at [70, 500] on input "0" at bounding box center [103, 510] width 170 height 21
click at [96, 500] on input "0" at bounding box center [103, 510] width 170 height 21
type input "366"
click at [41, 546] on input "Запази" at bounding box center [40, 556] width 44 height 21
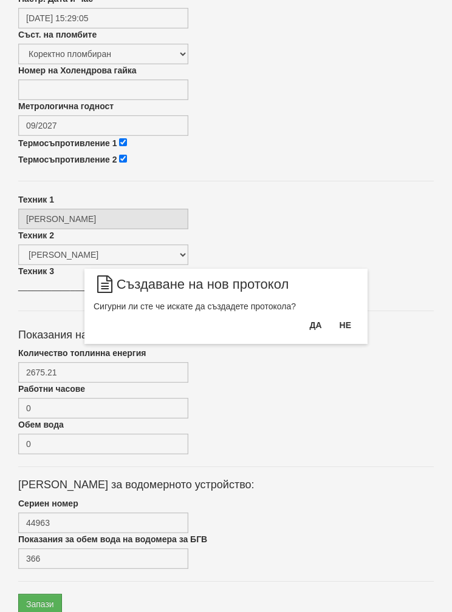
click at [304, 324] on button "Да" at bounding box center [315, 325] width 27 height 19
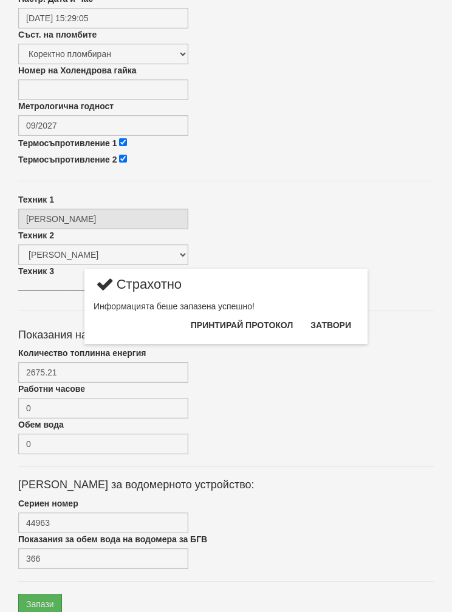
click at [331, 322] on button "Затвори" at bounding box center [330, 325] width 55 height 19
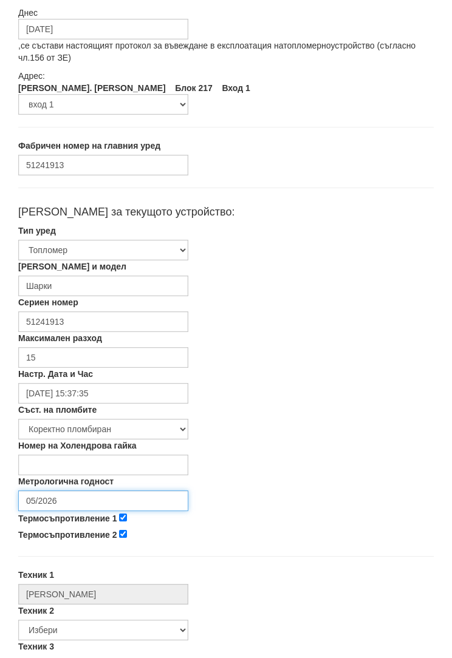
click at [42, 502] on input "05/2026" at bounding box center [103, 500] width 170 height 21
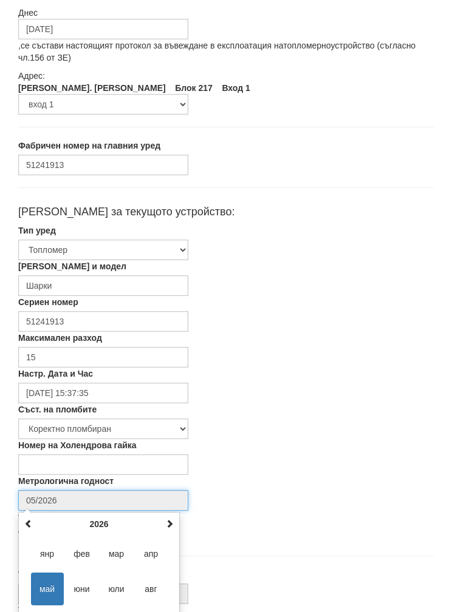
scroll to position [109, 0]
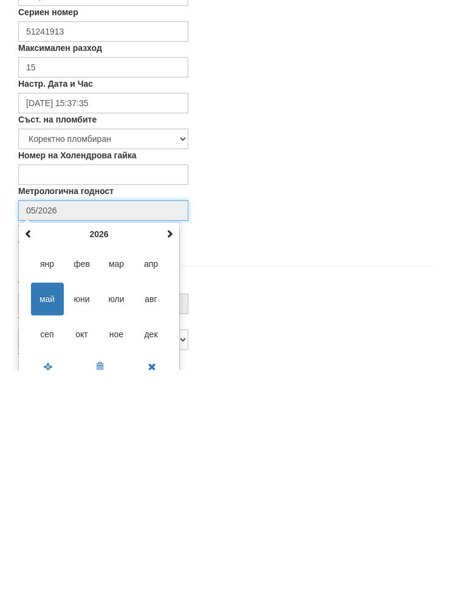
click at [166, 472] on span at bounding box center [169, 476] width 8 height 8
click at [39, 560] on span "сеп" at bounding box center [47, 576] width 33 height 33
type input "09/2027"
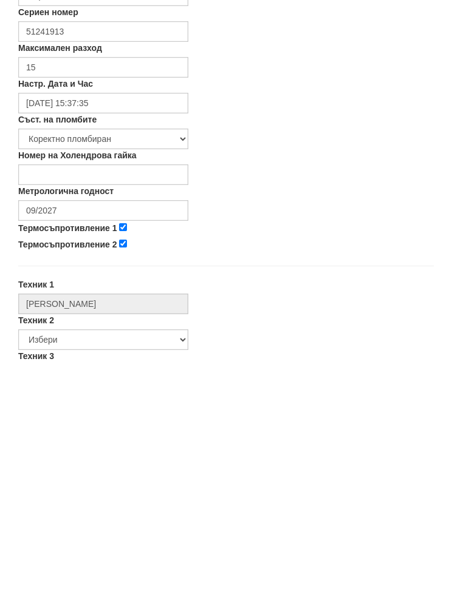
scroll to position [351, 0]
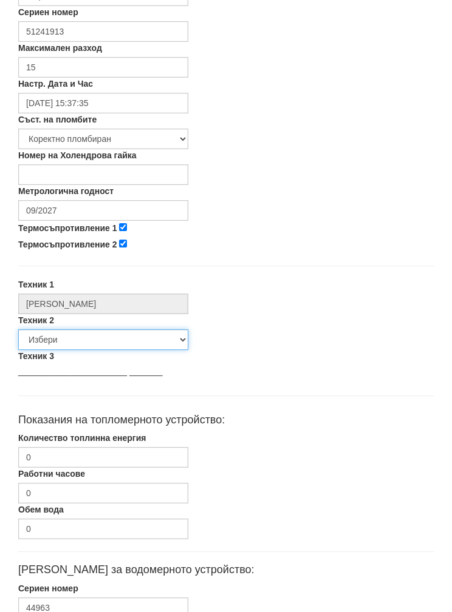
click at [44, 337] on select "Избери [PERSON_NAME] [PERSON_NAME] [PERSON_NAME] [PERSON_NAME] [PERSON_NAME] [P…" at bounding box center [103, 340] width 170 height 21
select select "5d4615a0-9cef-4004-86a5-26aa391ad5dd"
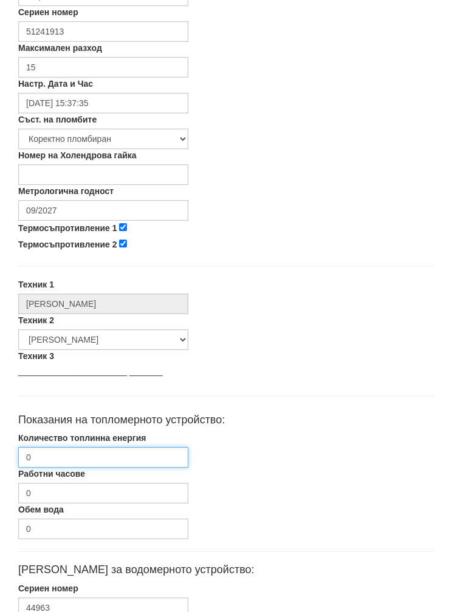
click at [50, 455] on input "0" at bounding box center [103, 457] width 170 height 21
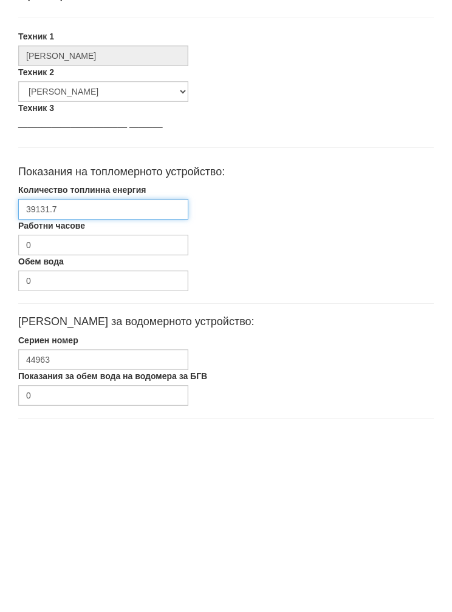
type input "39131.7"
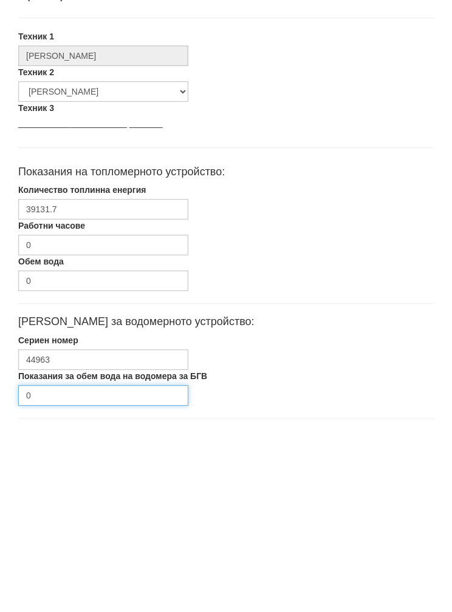
click at [81, 579] on input "0" at bounding box center [103, 589] width 170 height 21
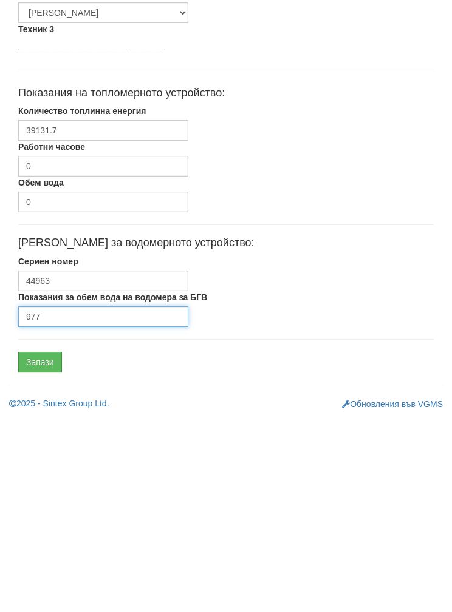
type input "977"
click at [30, 546] on input "Запази" at bounding box center [40, 556] width 44 height 21
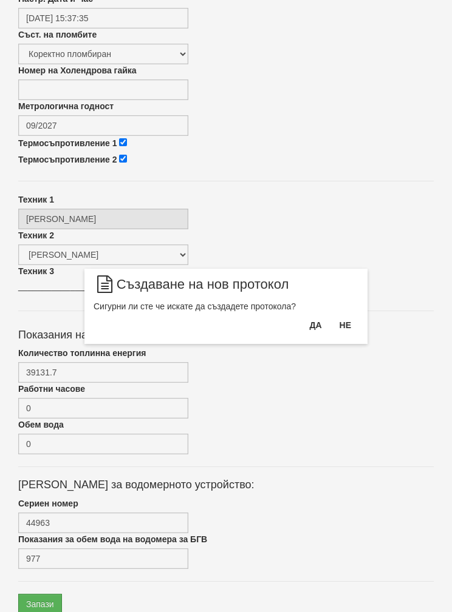
click at [307, 328] on button "Да" at bounding box center [315, 325] width 27 height 19
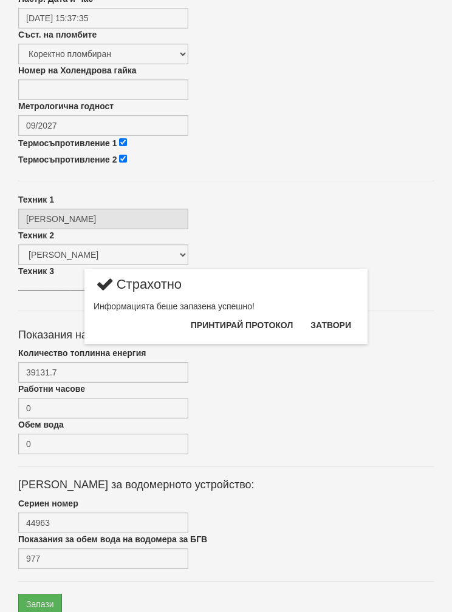
click at [333, 323] on button "Затвори" at bounding box center [330, 325] width 55 height 19
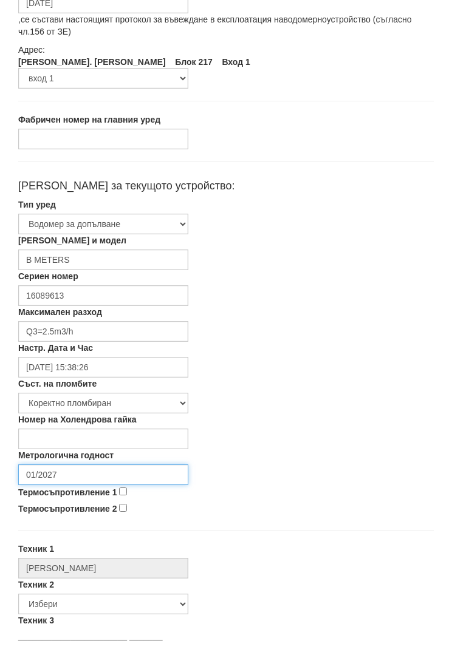
click at [63, 478] on input "01/2027" at bounding box center [103, 475] width 170 height 21
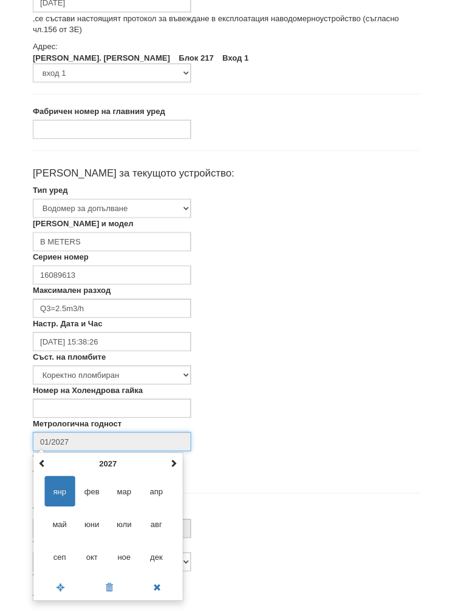
scroll to position [109, 0]
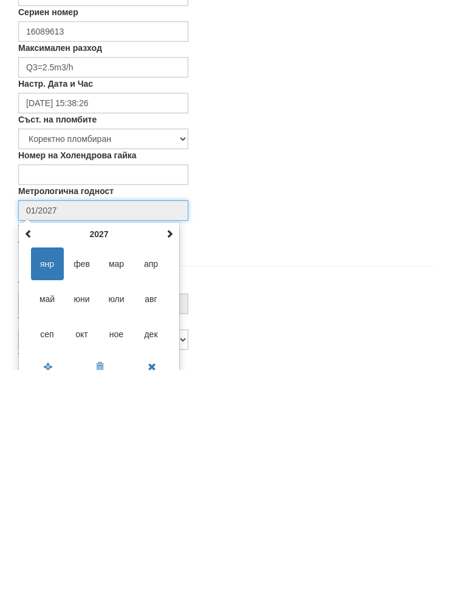
click at [166, 472] on span at bounding box center [169, 476] width 8 height 8
click at [167, 472] on span at bounding box center [169, 476] width 8 height 8
click at [164, 467] on th at bounding box center [169, 476] width 15 height 18
click at [163, 467] on th at bounding box center [169, 476] width 15 height 18
click at [31, 472] on span at bounding box center [28, 476] width 8 height 8
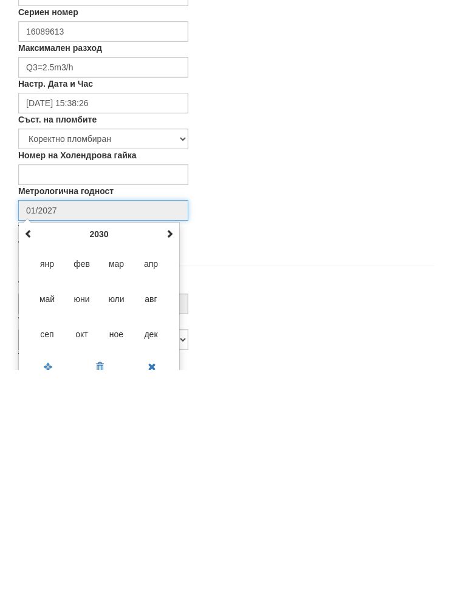
click at [36, 560] on span "сеп" at bounding box center [47, 576] width 33 height 33
type input "09/2030"
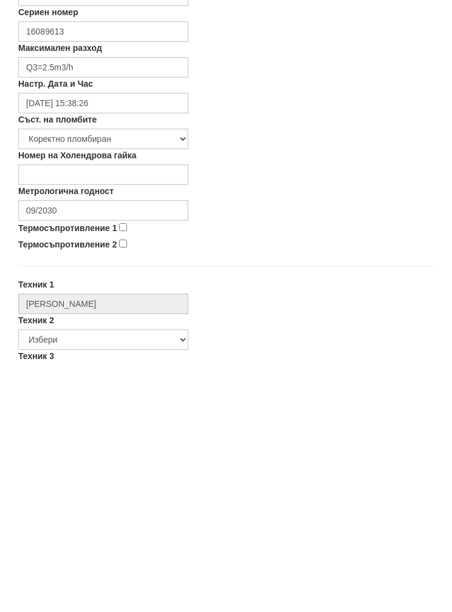
scroll to position [351, 0]
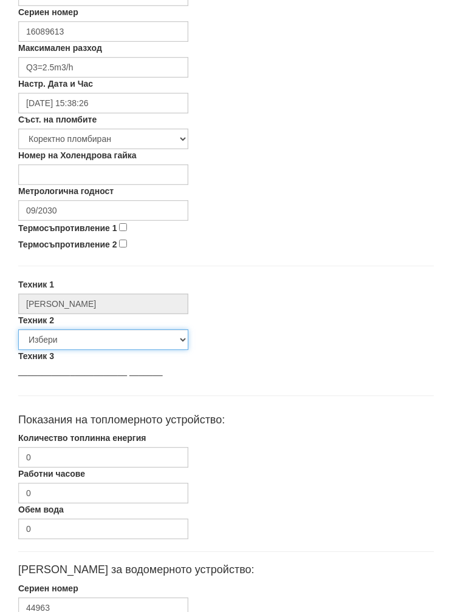
click at [60, 341] on select "Избери [PERSON_NAME] [PERSON_NAME] [PERSON_NAME] [PERSON_NAME] [PERSON_NAME] [P…" at bounding box center [103, 340] width 170 height 21
select select "5d4615a0-9cef-4004-86a5-26aa391ad5dd"
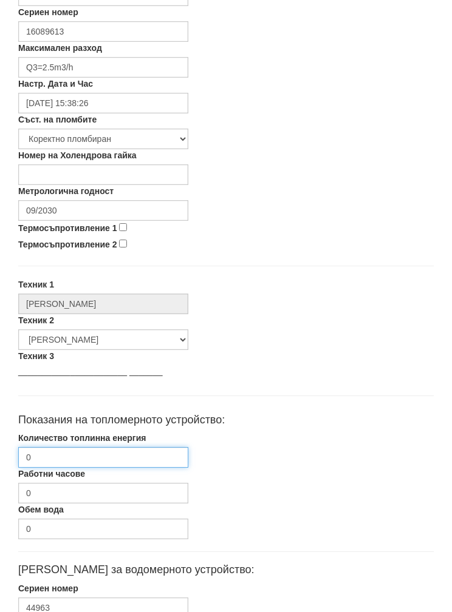
click at [59, 457] on input "0" at bounding box center [103, 457] width 170 height 21
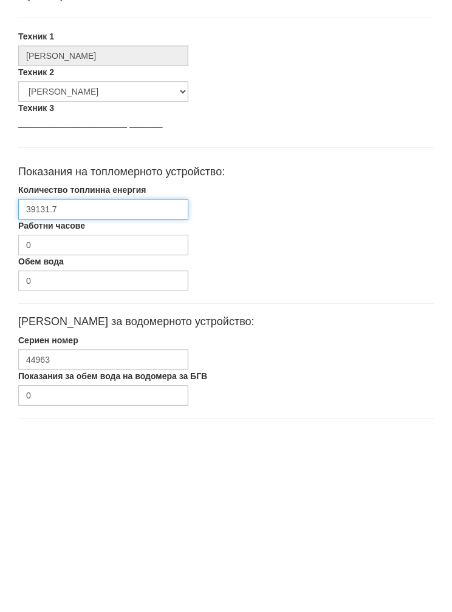
type input "39131.7"
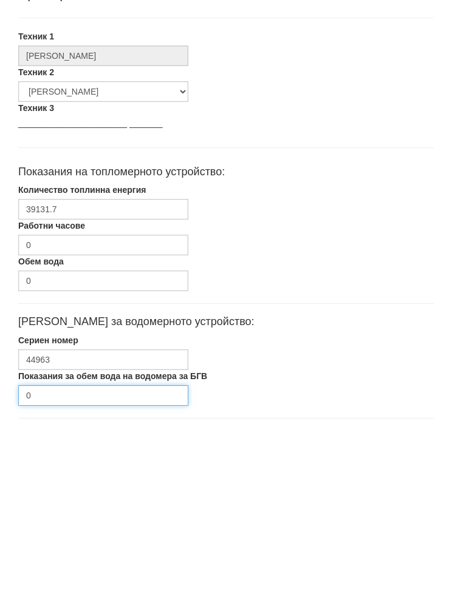
click at [61, 579] on input "0" at bounding box center [103, 589] width 170 height 21
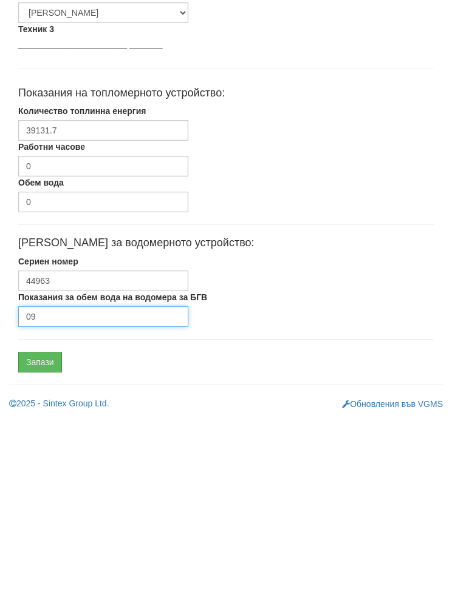
type input "0"
type input "977"
click at [41, 546] on input "Запази" at bounding box center [40, 556] width 44 height 21
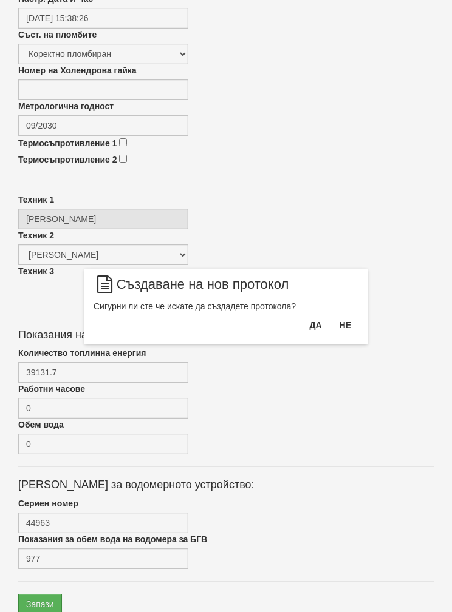
click at [312, 331] on button "Да" at bounding box center [315, 325] width 27 height 19
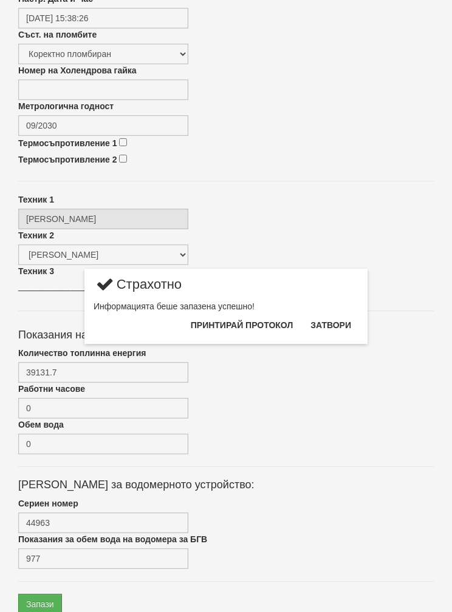
click at [323, 324] on button "Затвори" at bounding box center [330, 325] width 55 height 19
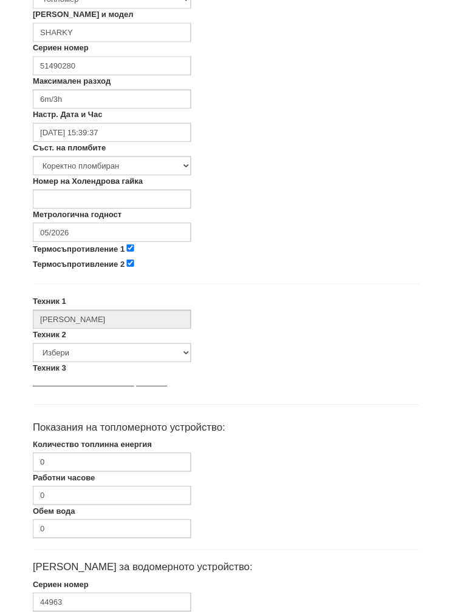
scroll to position [362, 0]
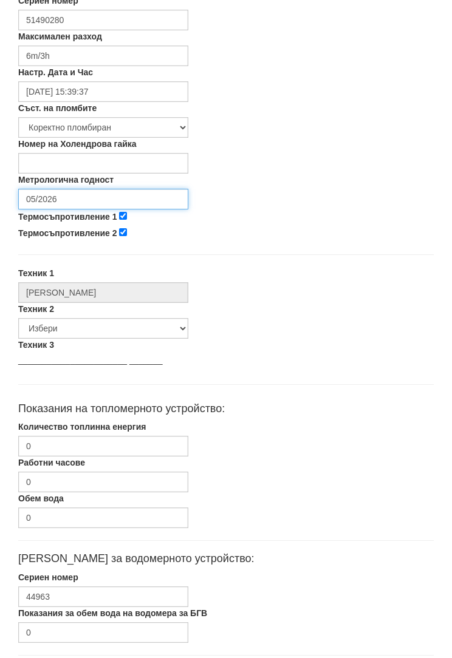
click at [68, 208] on input "05/2026" at bounding box center [103, 199] width 170 height 21
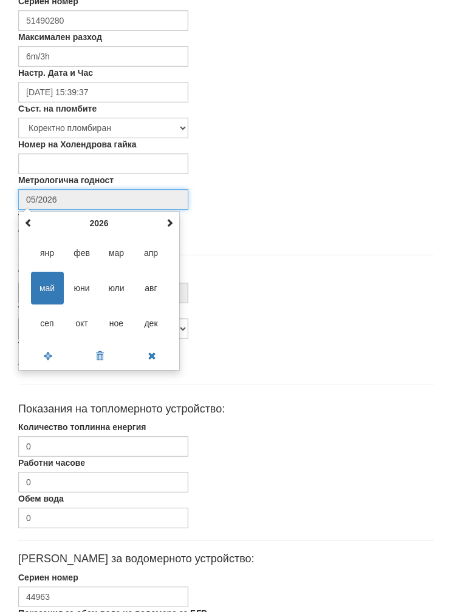
click at [175, 232] on td "[PERSON_NAME] мар апр май юни [PERSON_NAME] сеп [PERSON_NAME]" at bounding box center [98, 288] width 155 height 112
click at [174, 226] on th at bounding box center [169, 223] width 15 height 18
click at [40, 327] on span "сеп" at bounding box center [47, 323] width 33 height 33
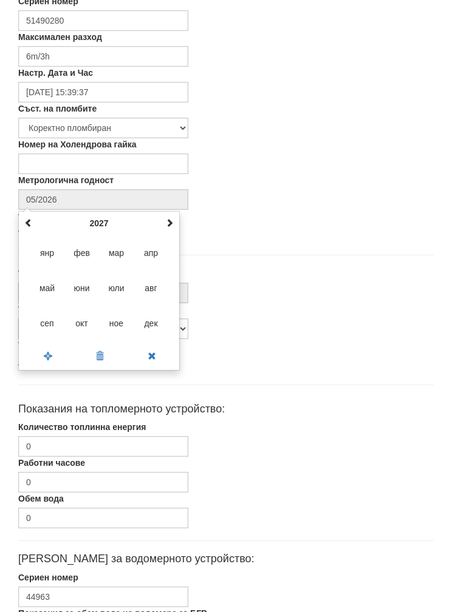
type input "09/2027"
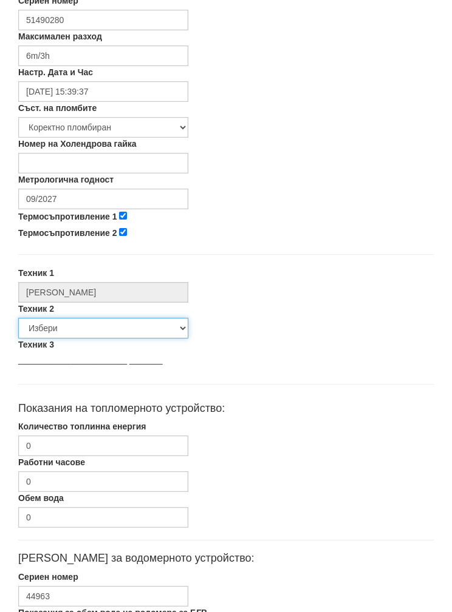
click at [46, 331] on select "Избери [PERSON_NAME] [PERSON_NAME] [PERSON_NAME] [PERSON_NAME] [PERSON_NAME] [P…" at bounding box center [103, 329] width 170 height 21
click at [48, 333] on select "Избери [PERSON_NAME] [PERSON_NAME] [PERSON_NAME] [PERSON_NAME] [PERSON_NAME] [P…" at bounding box center [103, 328] width 170 height 21
select select "5d4615a0-9cef-4004-86a5-26aa391ad5dd"
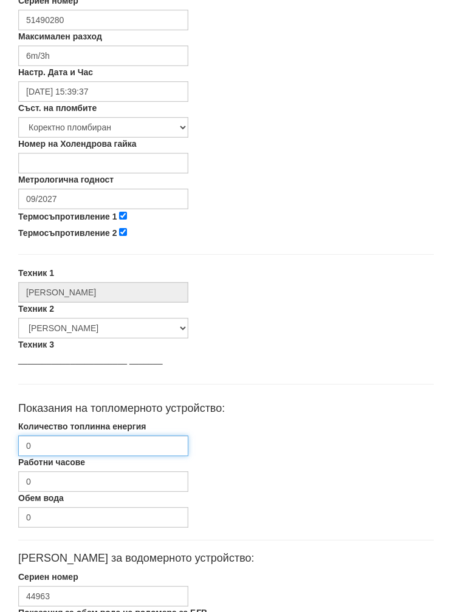
click at [49, 443] on input "0" at bounding box center [103, 446] width 170 height 21
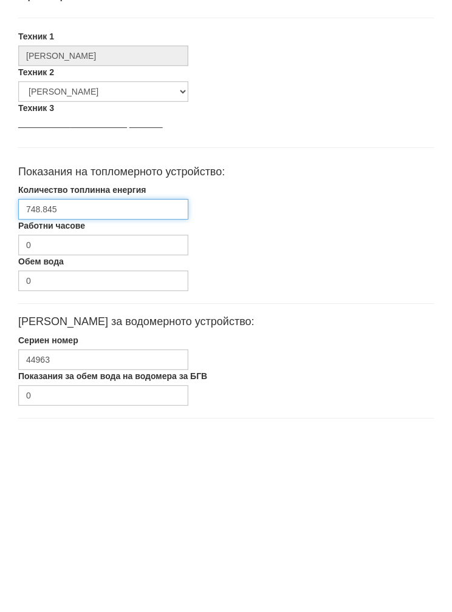
type input "748.845"
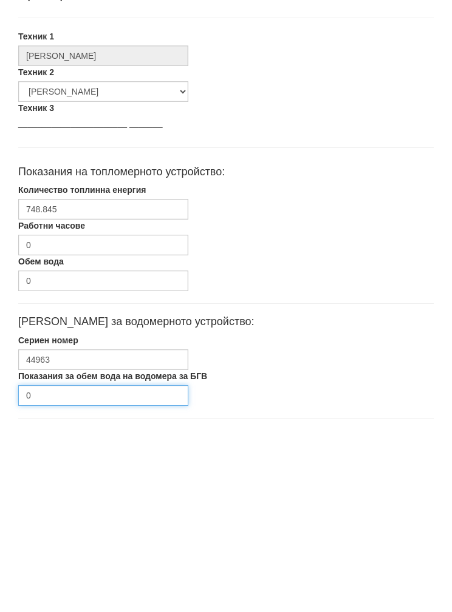
click at [55, 579] on input "0" at bounding box center [103, 589] width 170 height 21
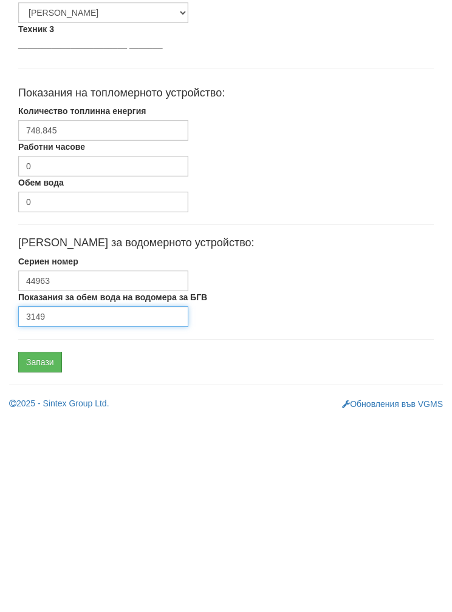
type input "3149"
click at [42, 546] on input "Запази" at bounding box center [40, 556] width 44 height 21
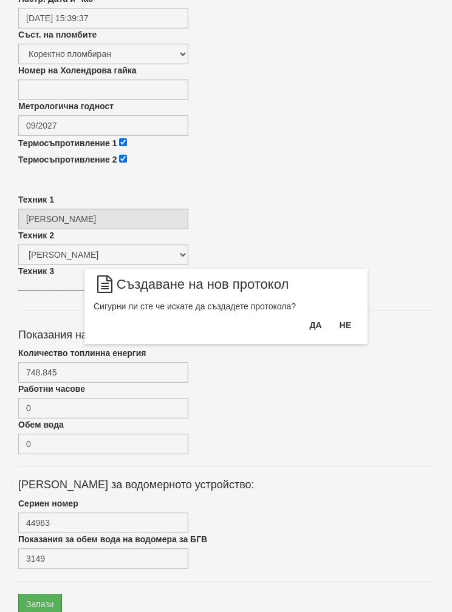
click at [303, 332] on button "Да" at bounding box center [315, 325] width 27 height 19
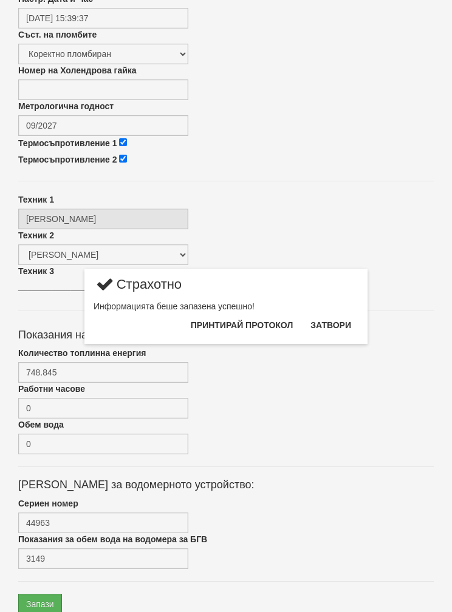
click at [335, 331] on button "Затвори" at bounding box center [330, 325] width 55 height 19
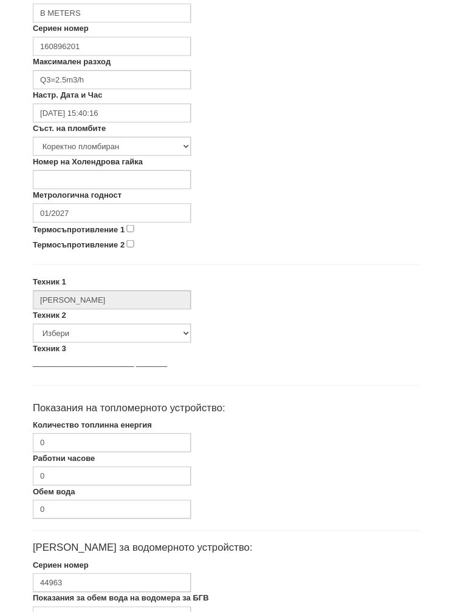
scroll to position [333, 0]
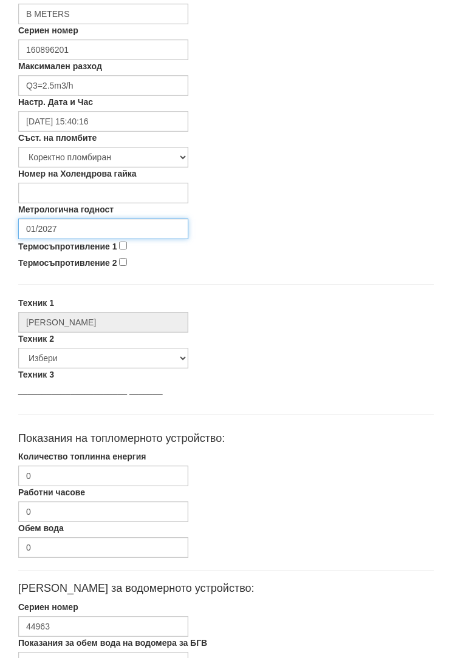
click at [64, 233] on input "01/2027" at bounding box center [103, 228] width 170 height 21
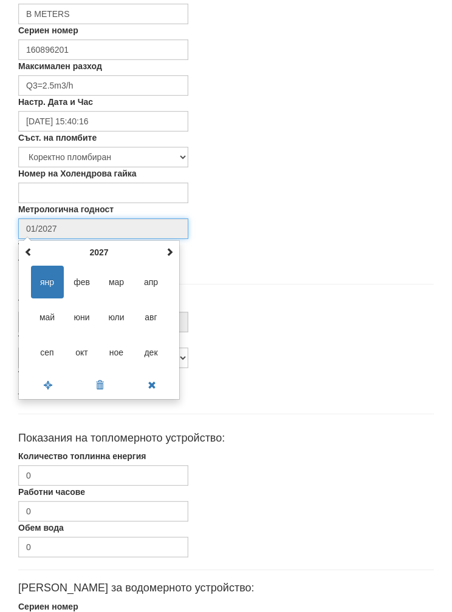
click at [167, 262] on td "[PERSON_NAME] мар апр май юни [PERSON_NAME] сеп [PERSON_NAME]" at bounding box center [98, 318] width 155 height 112
click at [166, 255] on span at bounding box center [169, 252] width 8 height 8
click at [162, 250] on th at bounding box center [169, 252] width 15 height 18
click at [165, 255] on span at bounding box center [169, 252] width 8 height 8
click at [40, 347] on span "сеп" at bounding box center [47, 352] width 33 height 33
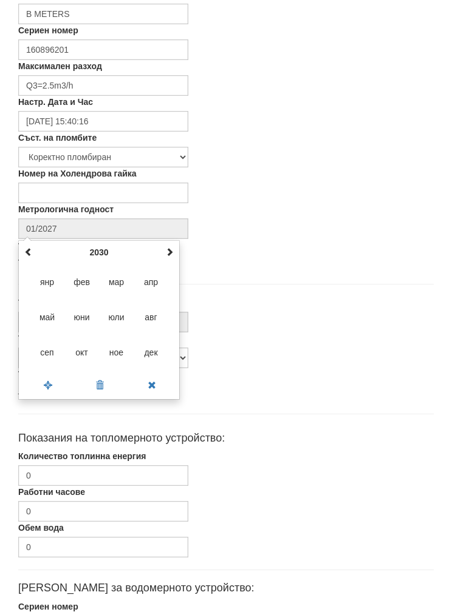
type input "09/2030"
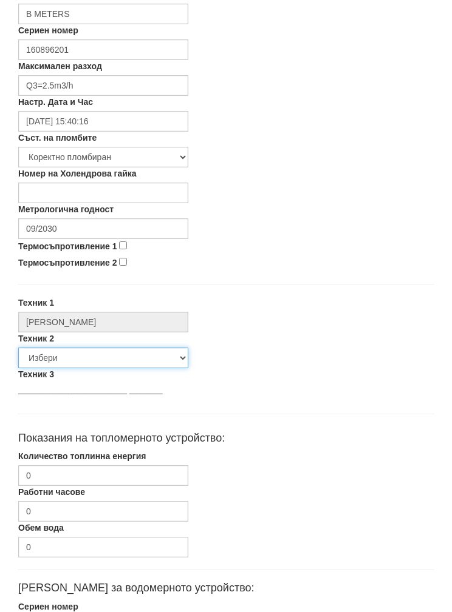
click at [60, 361] on select "Избери [PERSON_NAME] [PERSON_NAME] [PERSON_NAME] [PERSON_NAME] [PERSON_NAME] [P…" at bounding box center [103, 358] width 170 height 21
select select "5d4615a0-9cef-4004-86a5-26aa391ad5dd"
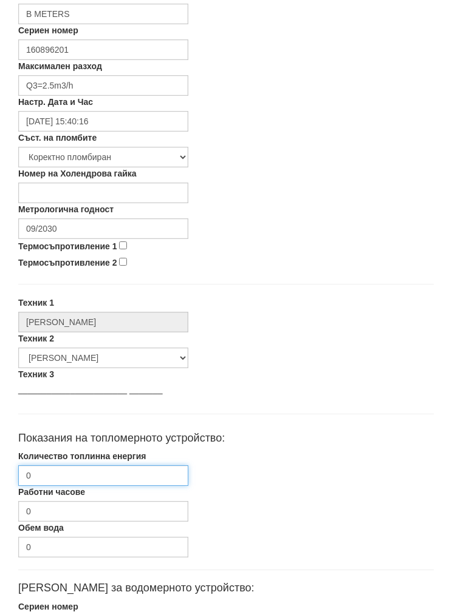
click at [63, 480] on input "0" at bounding box center [103, 475] width 170 height 21
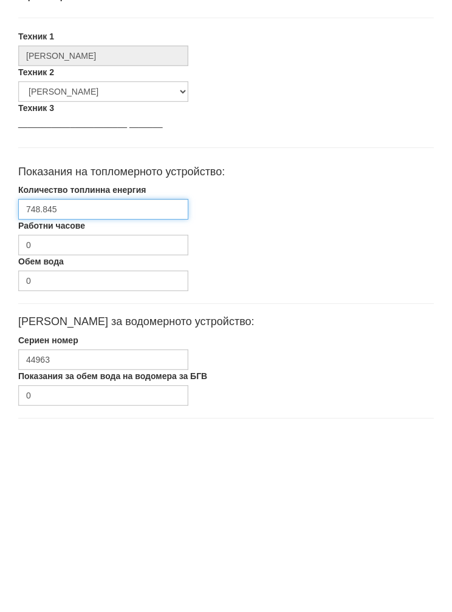
type input "748.845"
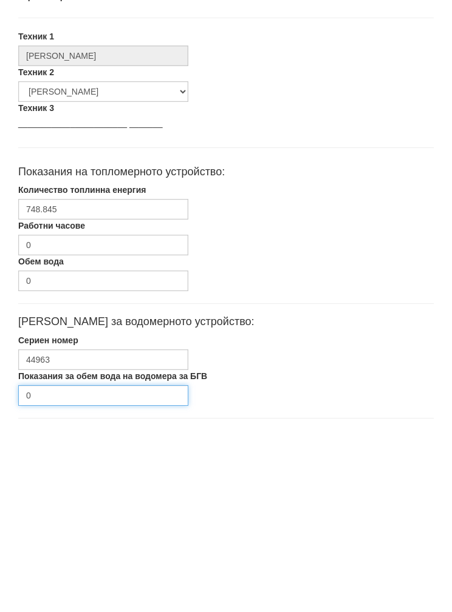
click at [66, 579] on input "0" at bounding box center [103, 589] width 170 height 21
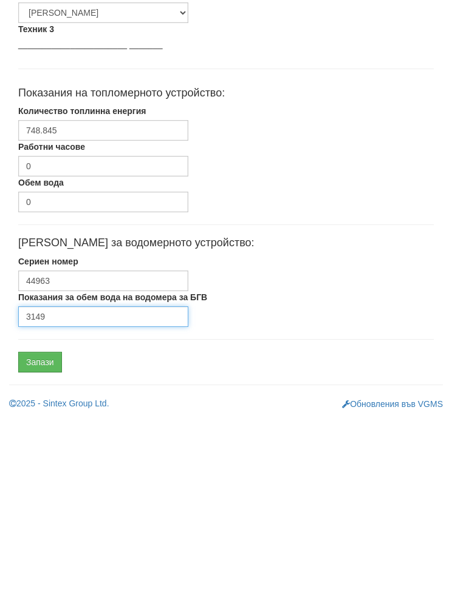
type input "3149"
click at [42, 546] on input "Запази" at bounding box center [40, 556] width 44 height 21
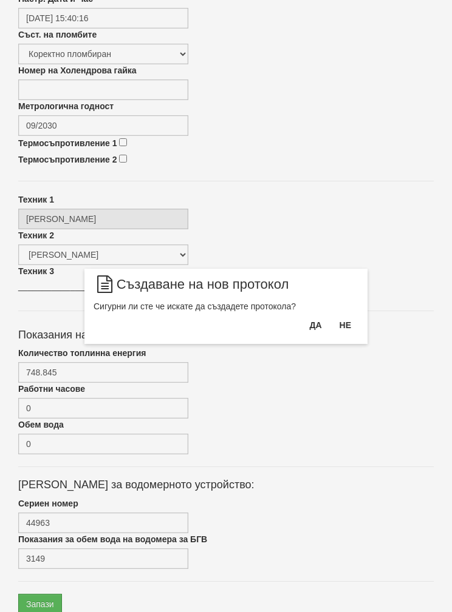
click at [305, 323] on button "Да" at bounding box center [315, 325] width 27 height 19
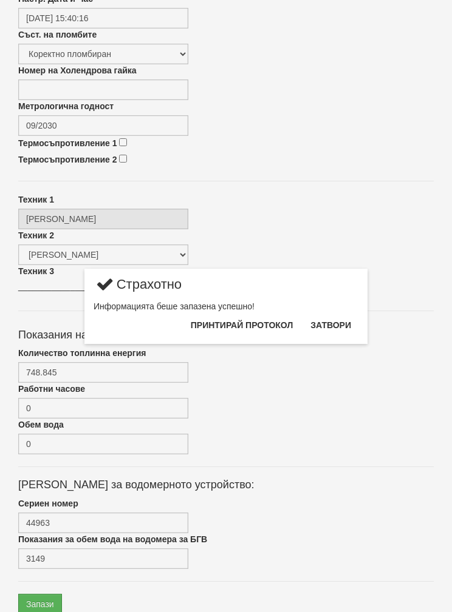
click at [334, 333] on button "Затвори" at bounding box center [330, 325] width 55 height 19
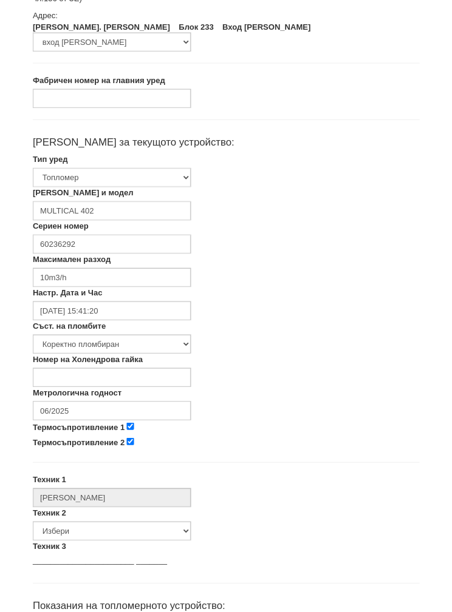
scroll to position [126, 0]
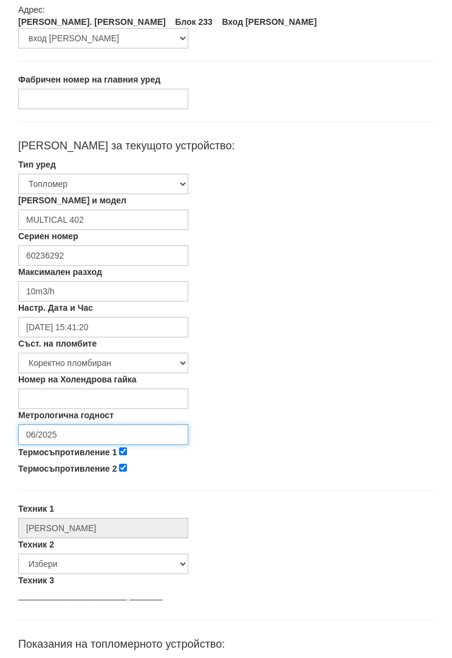
click at [67, 439] on input "06/2025" at bounding box center [103, 435] width 170 height 21
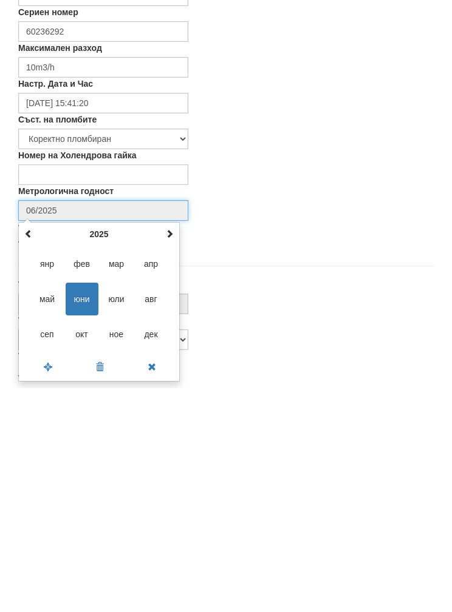
click at [176, 468] on td "[PERSON_NAME] мар апр май юни [PERSON_NAME] сеп [PERSON_NAME]" at bounding box center [98, 524] width 155 height 112
click at [171, 450] on th at bounding box center [169, 459] width 15 height 18
click at [169, 450] on th at bounding box center [169, 459] width 15 height 18
click at [44, 543] on span "сеп" at bounding box center [47, 559] width 33 height 33
type input "09/2027"
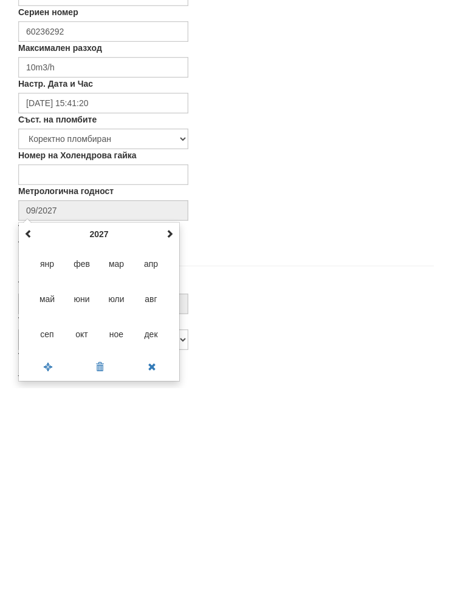
scroll to position [351, 0]
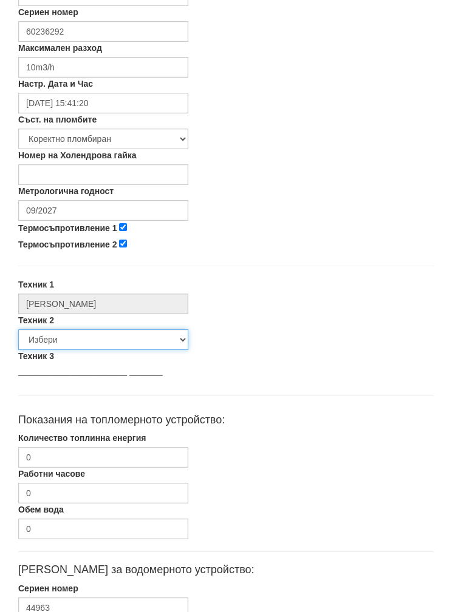
click at [42, 338] on select "Избери [PERSON_NAME] [PERSON_NAME] [PERSON_NAME] [PERSON_NAME] [PERSON_NAME] [P…" at bounding box center [103, 340] width 170 height 21
select select "5d4615a0-9cef-4004-86a5-26aa391ad5dd"
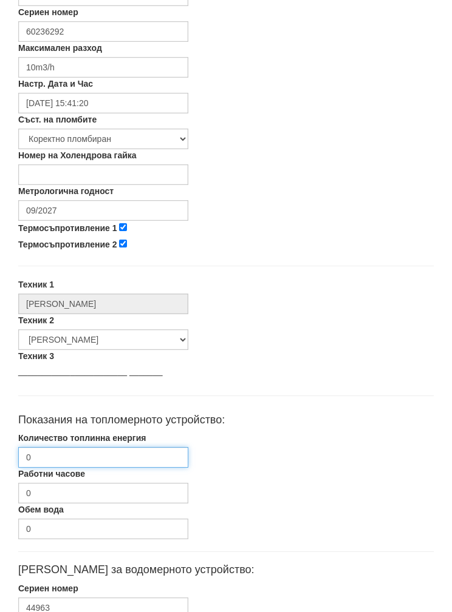
click at [73, 456] on input "0" at bounding box center [103, 457] width 170 height 21
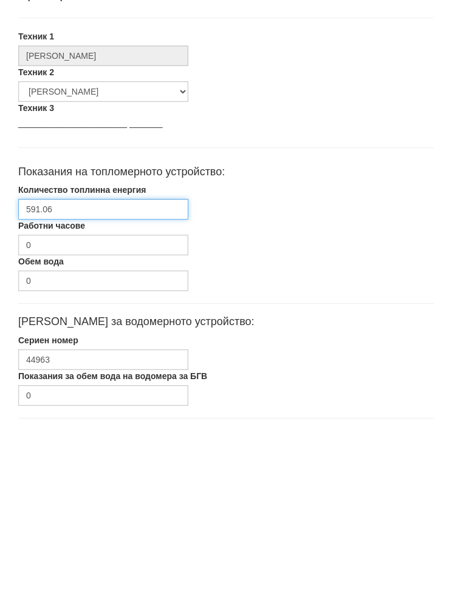
type input "591.06"
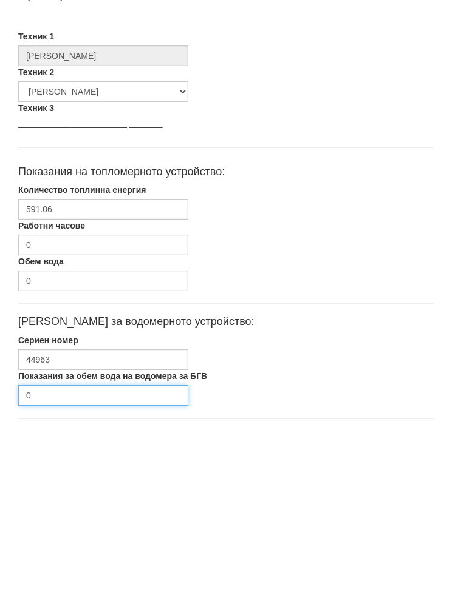
click at [75, 579] on input "0" at bounding box center [103, 589] width 170 height 21
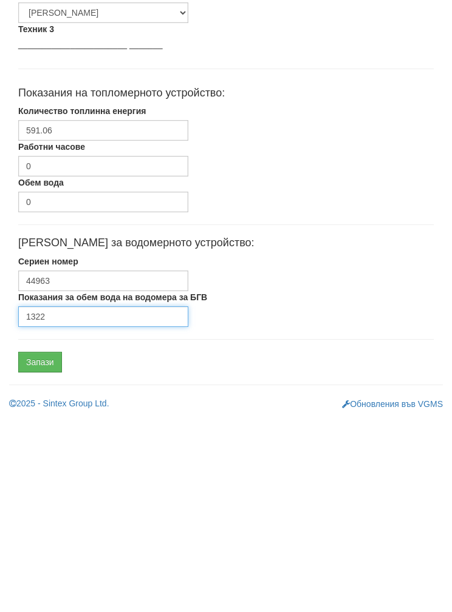
type input "1322"
click at [36, 546] on input "Запази" at bounding box center [40, 556] width 44 height 21
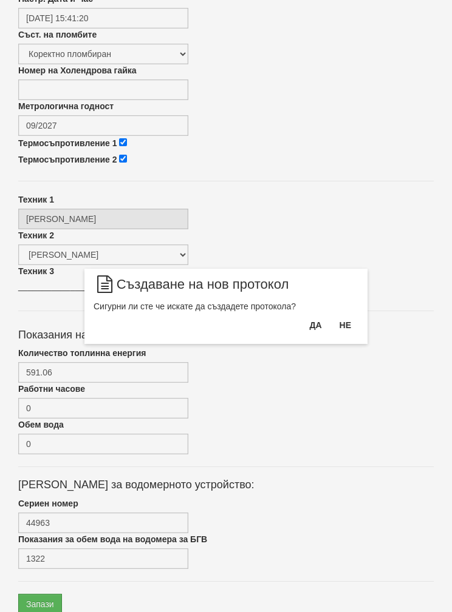
click at [303, 332] on button "Да" at bounding box center [315, 325] width 27 height 19
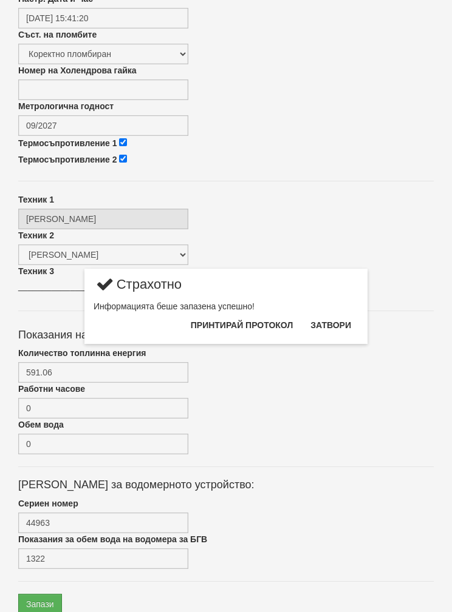
click at [331, 327] on button "Затвори" at bounding box center [330, 325] width 55 height 19
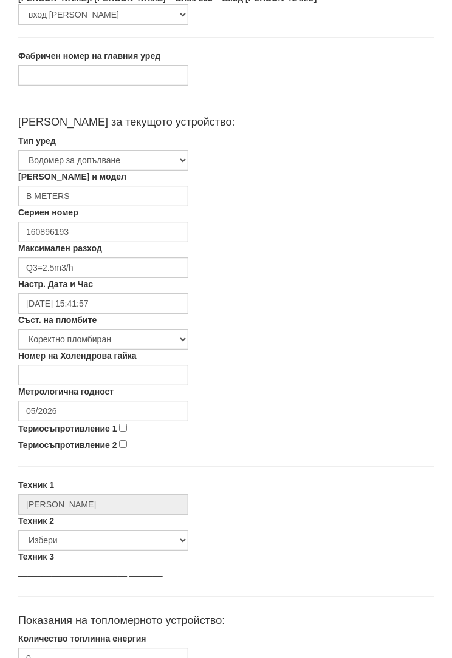
scroll to position [156, 0]
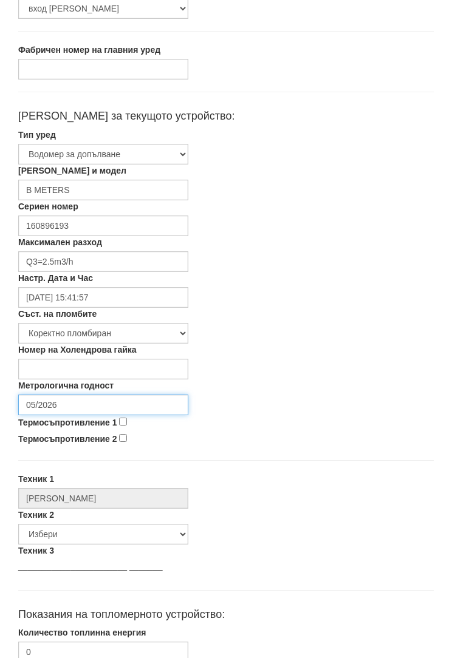
click at [81, 402] on input "05/2026" at bounding box center [103, 405] width 170 height 21
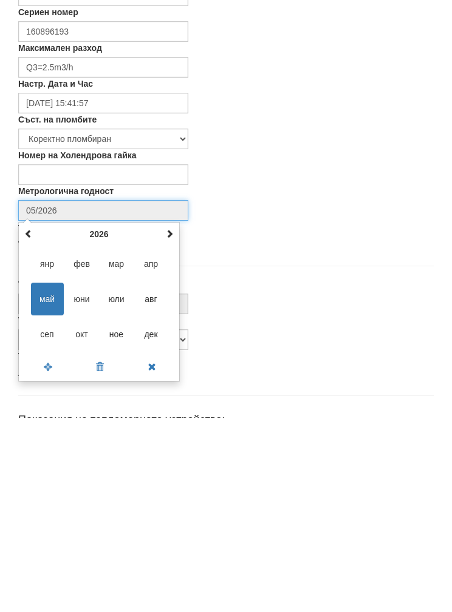
click at [170, 424] on span at bounding box center [169, 428] width 8 height 8
click at [166, 424] on span at bounding box center [169, 428] width 8 height 8
click at [164, 420] on th at bounding box center [169, 429] width 15 height 18
click at [165, 420] on th at bounding box center [169, 429] width 15 height 18
click at [43, 513] on span "сеп" at bounding box center [47, 529] width 33 height 33
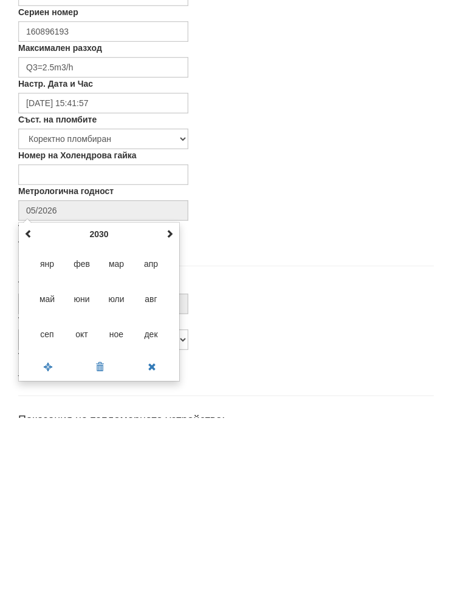
type input "09/2030"
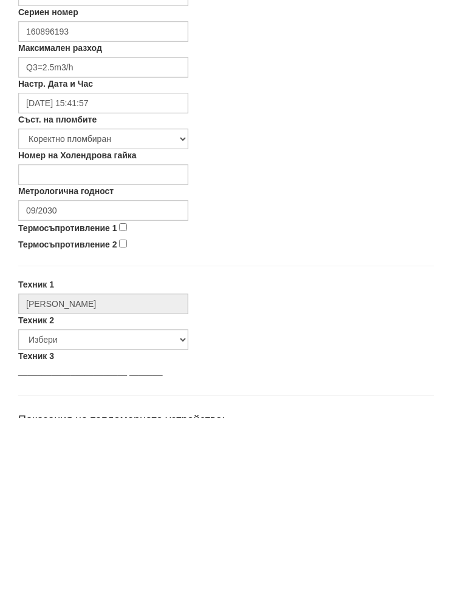
scroll to position [351, 0]
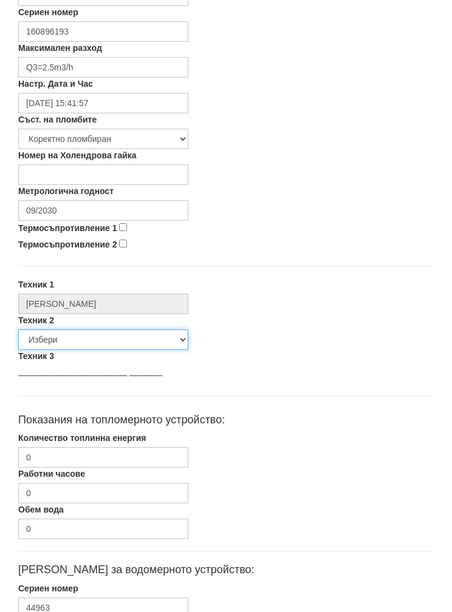
click at [81, 344] on select "Избери Недко Тодоров Дончо Дончев Георги Колчаков Илиян Любчев Христо Пенев Све…" at bounding box center [103, 340] width 170 height 21
select select "5d4615a0-9cef-4004-86a5-26aa391ad5dd"
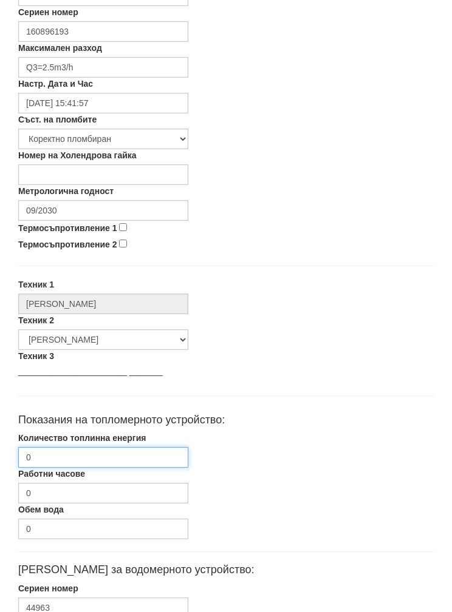
click at [99, 456] on input "0" at bounding box center [103, 457] width 170 height 21
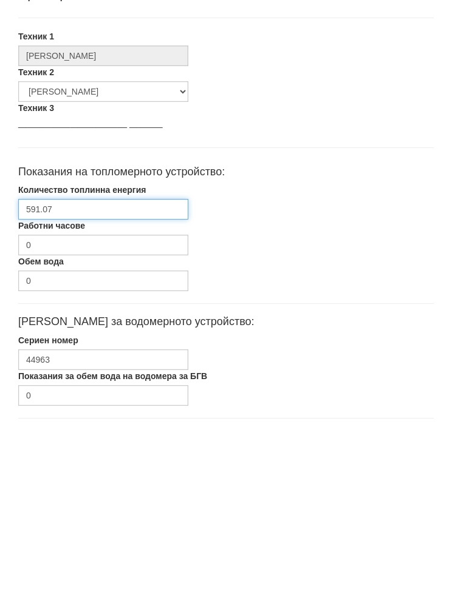
type input "591.07"
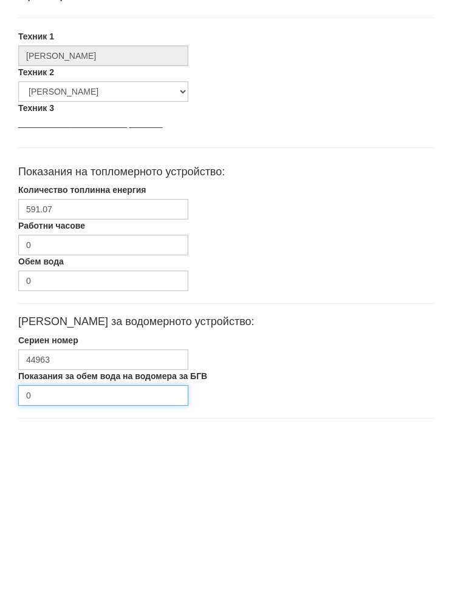
click at [63, 579] on input "0" at bounding box center [103, 589] width 170 height 21
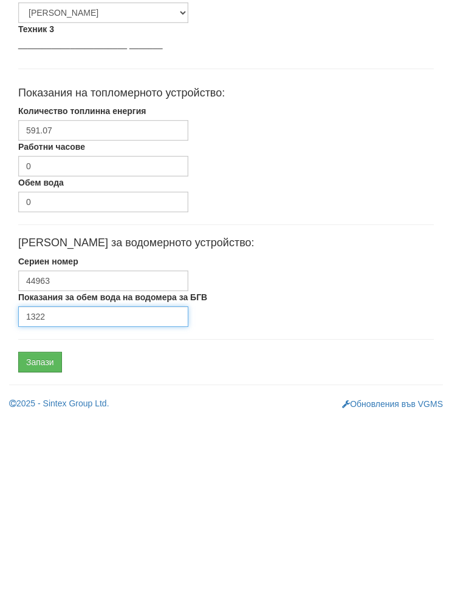
type input "1322"
click at [40, 546] on input "Запази" at bounding box center [40, 556] width 44 height 21
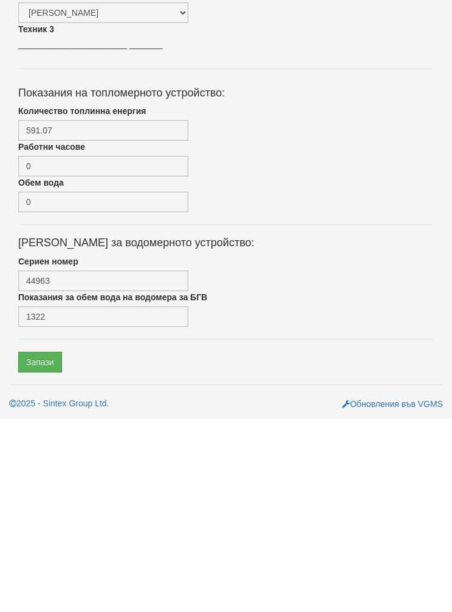
scroll to position [436, 0]
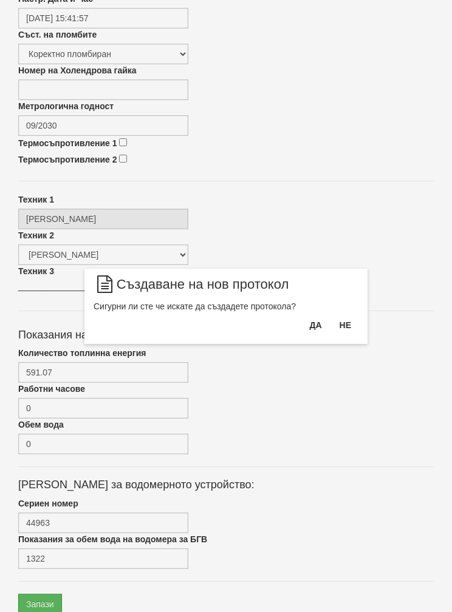
click at [305, 330] on button "Да" at bounding box center [315, 325] width 27 height 19
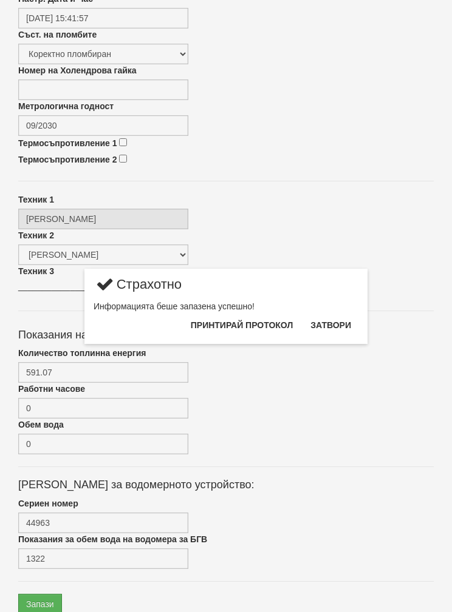
click at [330, 330] on button "Затвори" at bounding box center [330, 325] width 55 height 19
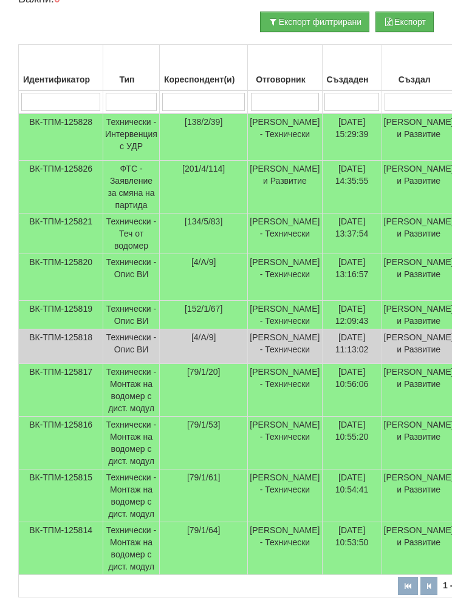
scroll to position [255, 0]
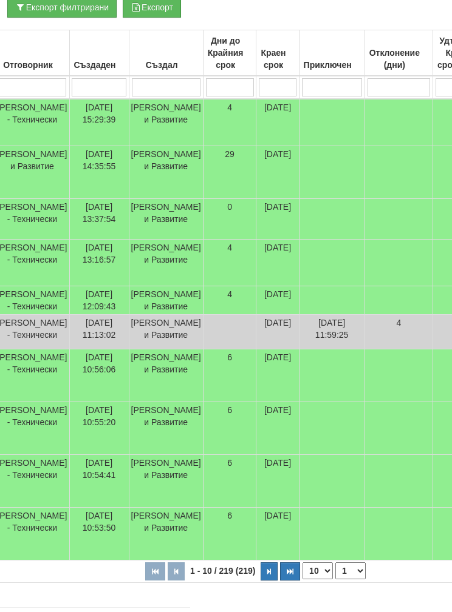
click at [303, 580] on select "10 20 30 40" at bounding box center [318, 571] width 30 height 17
select select "40"
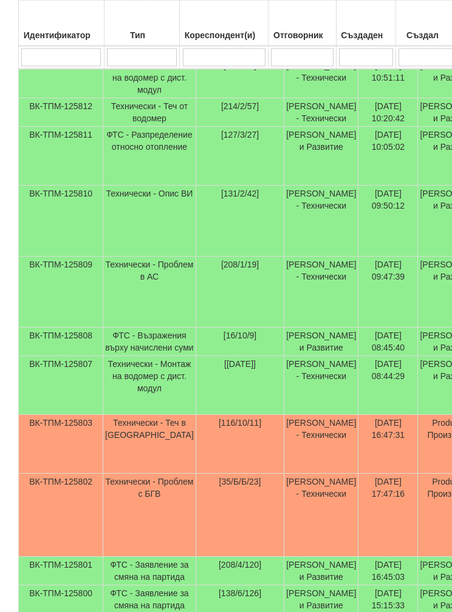
scroll to position [674, 0]
click at [121, 127] on td "Технически - Теч от водомер" at bounding box center [149, 112] width 93 height 29
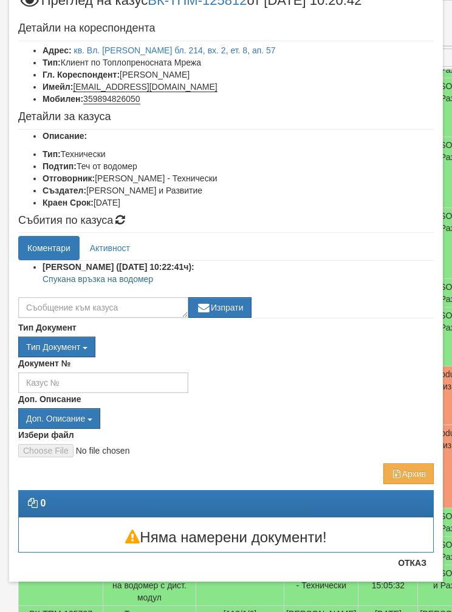
scroll to position [46, 0]
click at [420, 434] on div "Избери файл" at bounding box center [225, 443] width 433 height 29
click at [411, 561] on button "Отказ" at bounding box center [411, 562] width 43 height 19
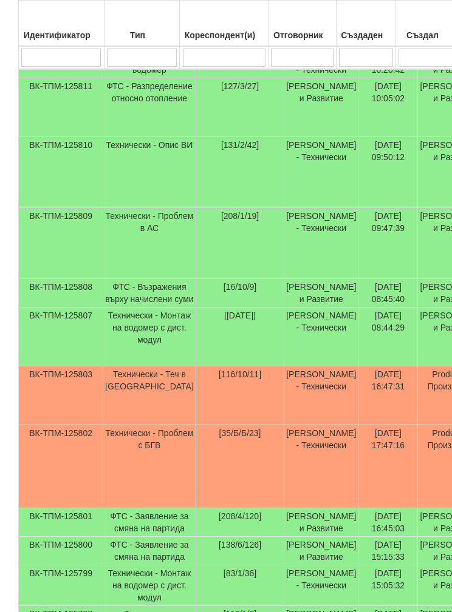
scroll to position [0, 0]
